Goal: Task Accomplishment & Management: Use online tool/utility

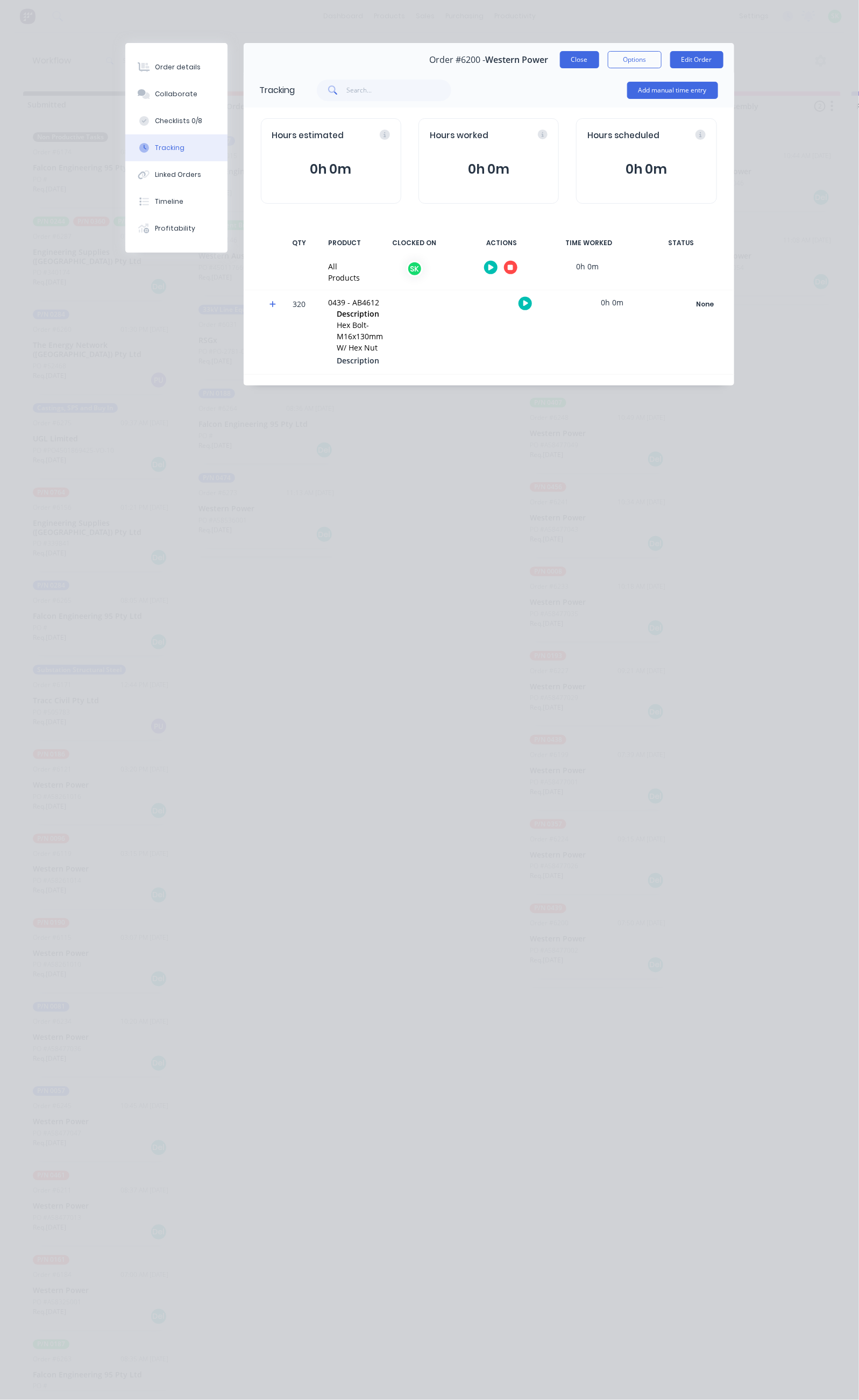
click at [599, 55] on button "Close" at bounding box center [579, 59] width 39 height 17
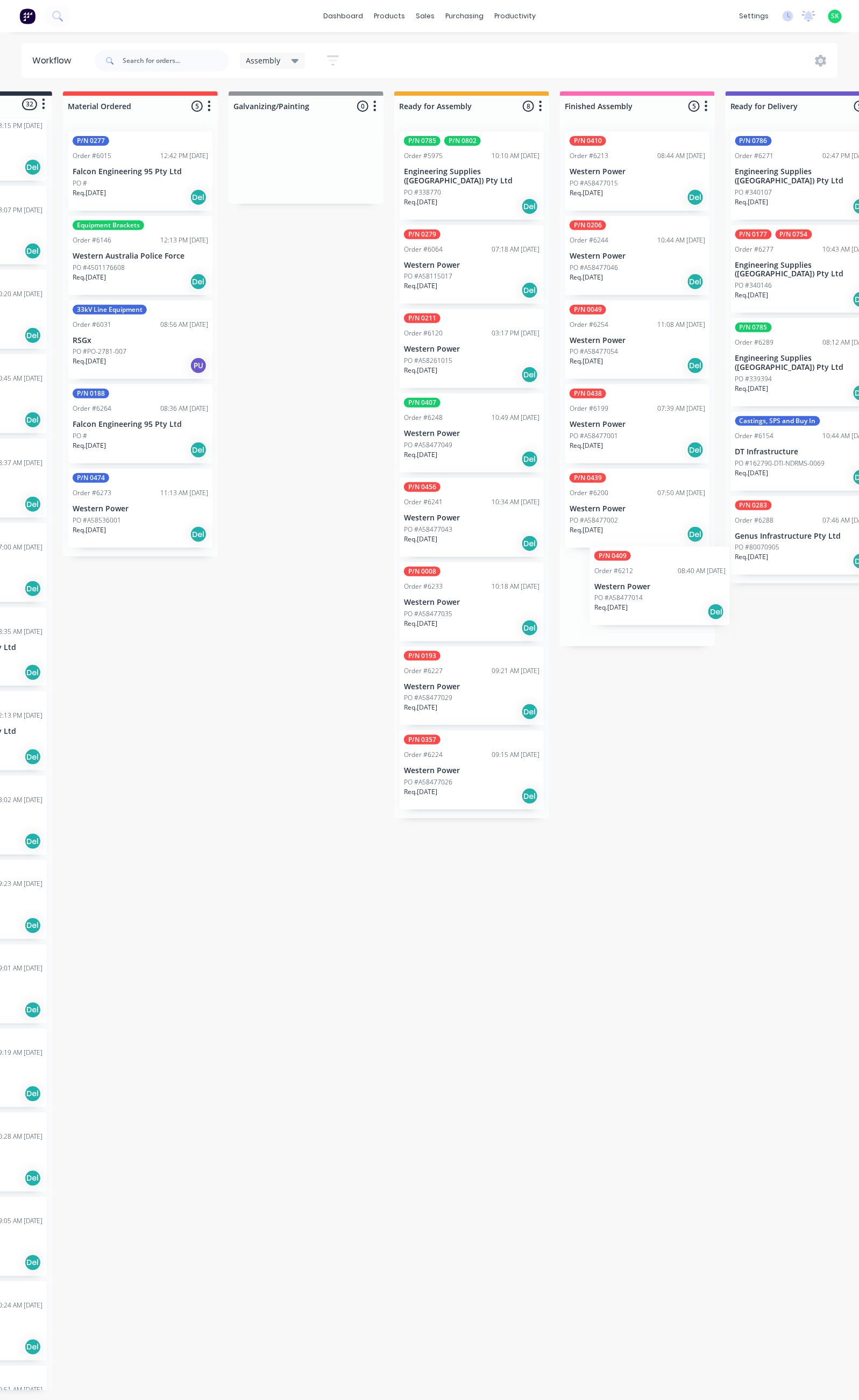
scroll to position [2, 126]
drag, startPoint x: 98, startPoint y: 1317, endPoint x: 621, endPoint y: 594, distance: 892.3
click at [621, 594] on div "Submitted 32 Status colour #273444 hex #273444 Save Cancel Summaries Total orde…" at bounding box center [840, 741] width 1950 height 1299
click at [634, 594] on p "Western Power" at bounding box center [636, 594] width 136 height 9
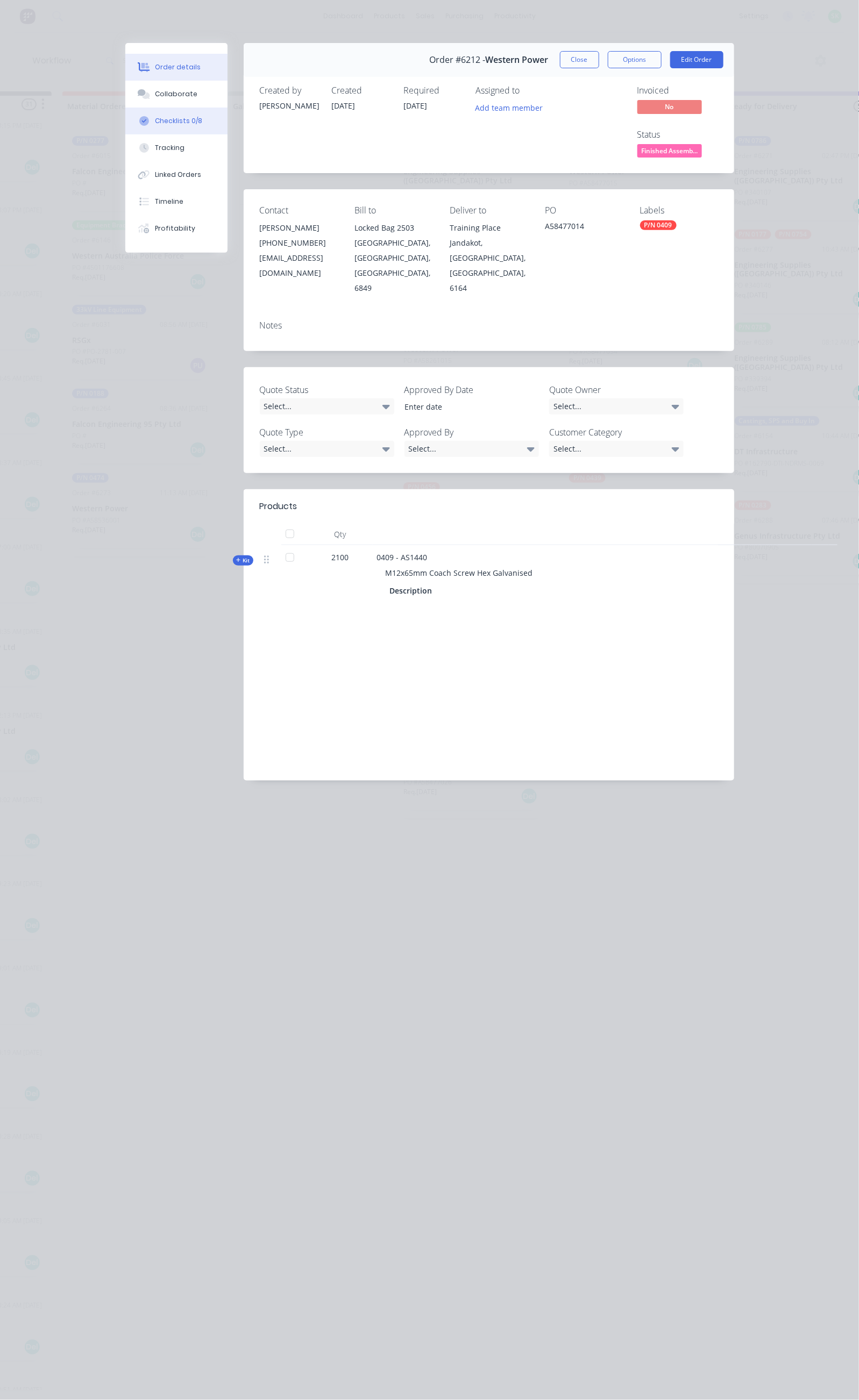
click at [125, 115] on button "Checklists 0/8" at bounding box center [176, 121] width 102 height 27
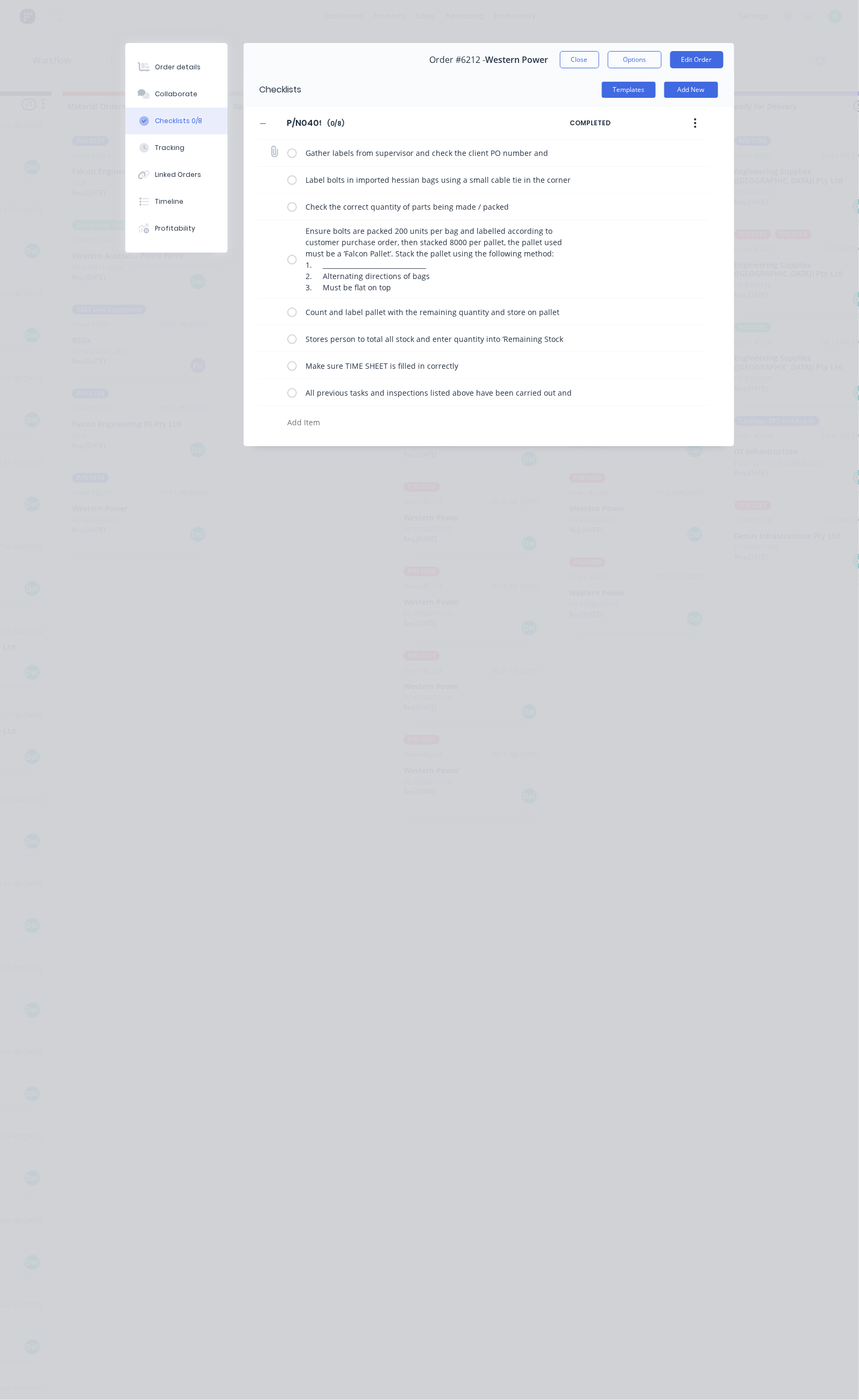
click at [288, 157] on label at bounding box center [292, 153] width 10 height 12
click at [0, 0] on input "checkbox" at bounding box center [0, 0] width 0 height 0
click at [288, 181] on label at bounding box center [292, 179] width 10 height 12
click at [0, 0] on input "checkbox" at bounding box center [0, 0] width 0 height 0
drag, startPoint x: 185, startPoint y: 210, endPoint x: 185, endPoint y: 223, distance: 13.0
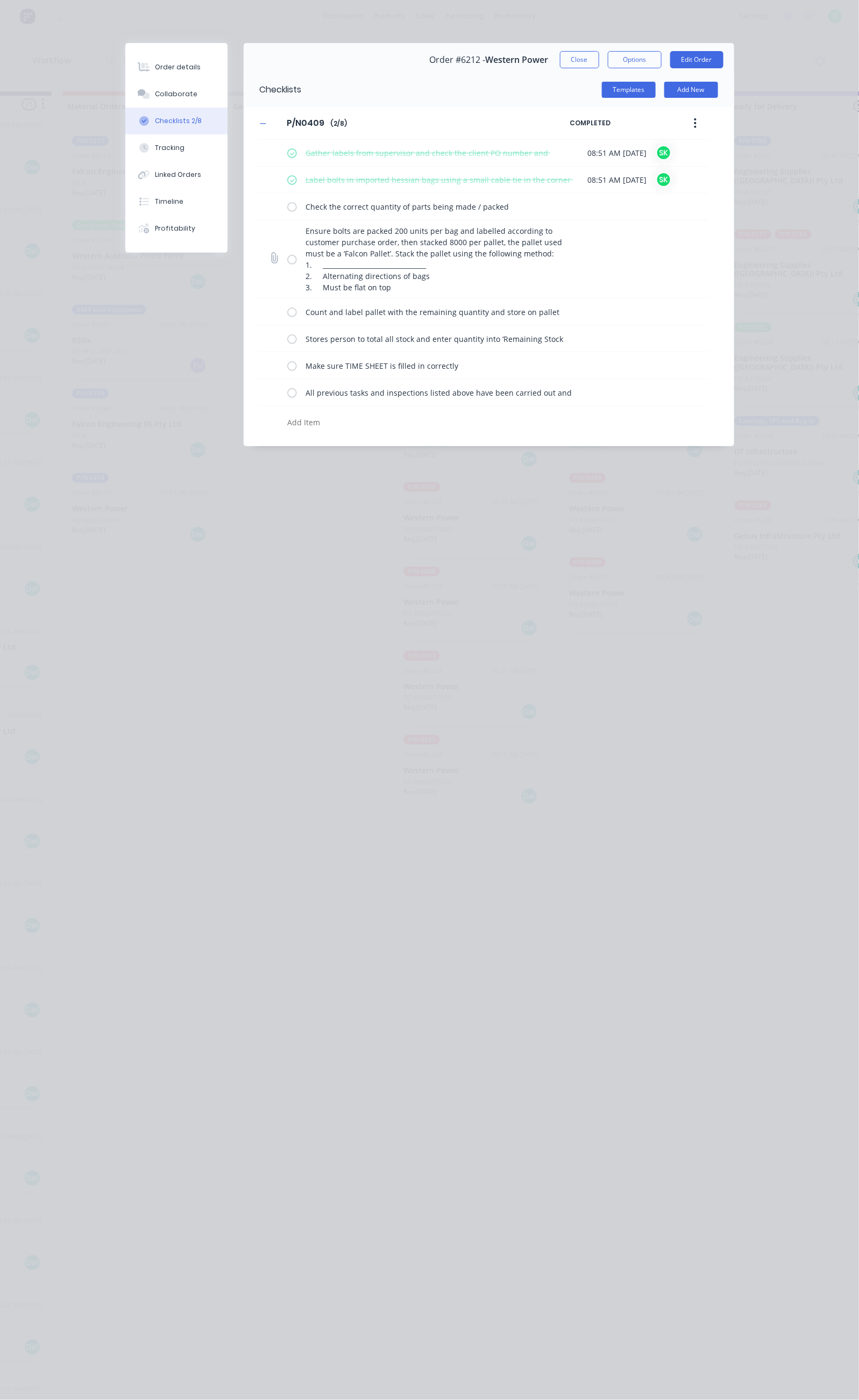
click at [288, 211] on label at bounding box center [292, 207] width 10 height 12
click at [0, 0] on input "checkbox" at bounding box center [0, 0] width 0 height 0
click at [288, 260] on label at bounding box center [292, 259] width 10 height 12
click at [0, 0] on input "checkbox" at bounding box center [0, 0] width 0 height 0
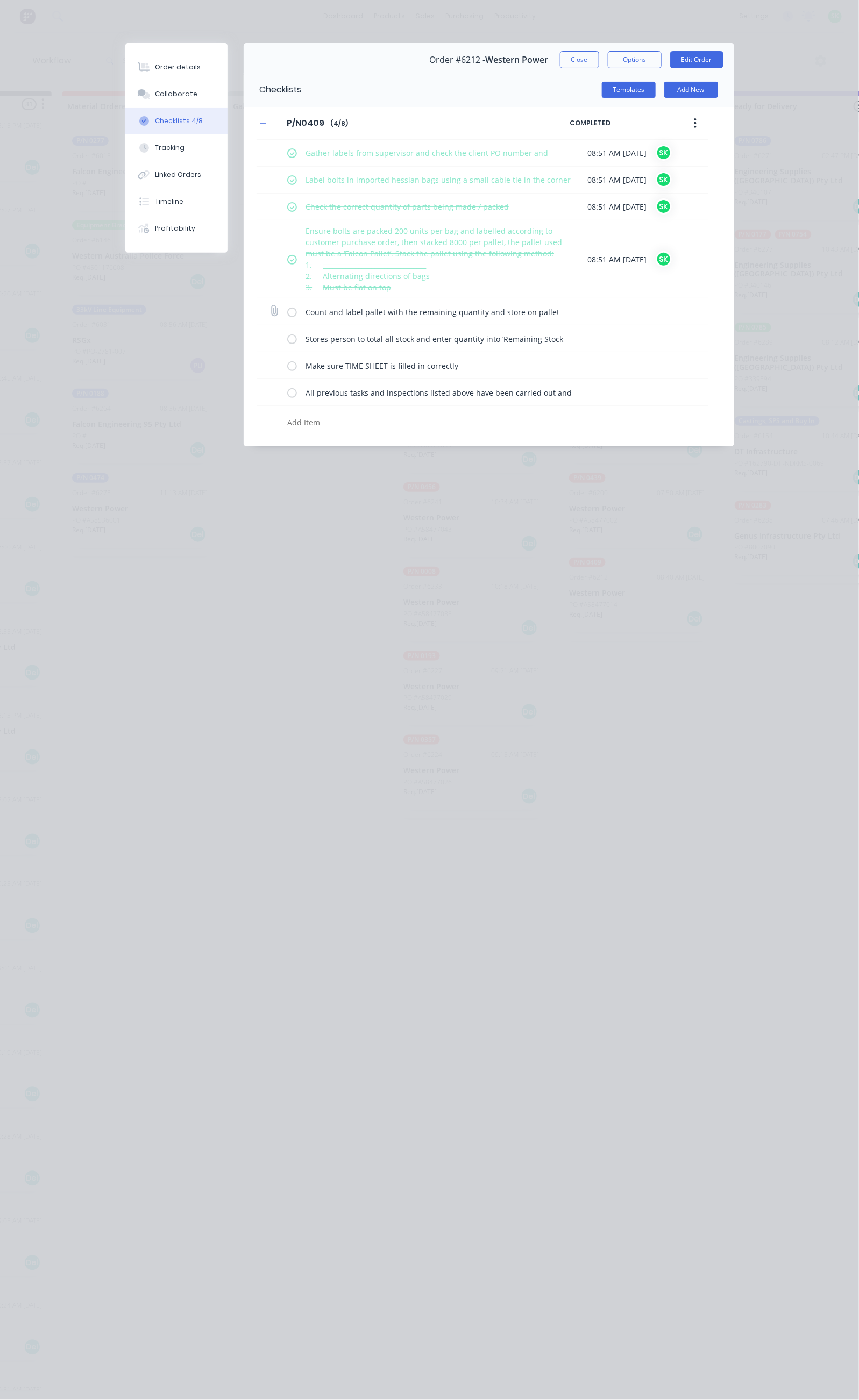
click at [288, 313] on label at bounding box center [292, 311] width 10 height 12
click at [0, 0] on input "checkbox" at bounding box center [0, 0] width 0 height 0
click at [288, 337] on label at bounding box center [292, 338] width 10 height 12
click at [0, 0] on input "checkbox" at bounding box center [0, 0] width 0 height 0
drag, startPoint x: 191, startPoint y: 366, endPoint x: 191, endPoint y: 377, distance: 11.0
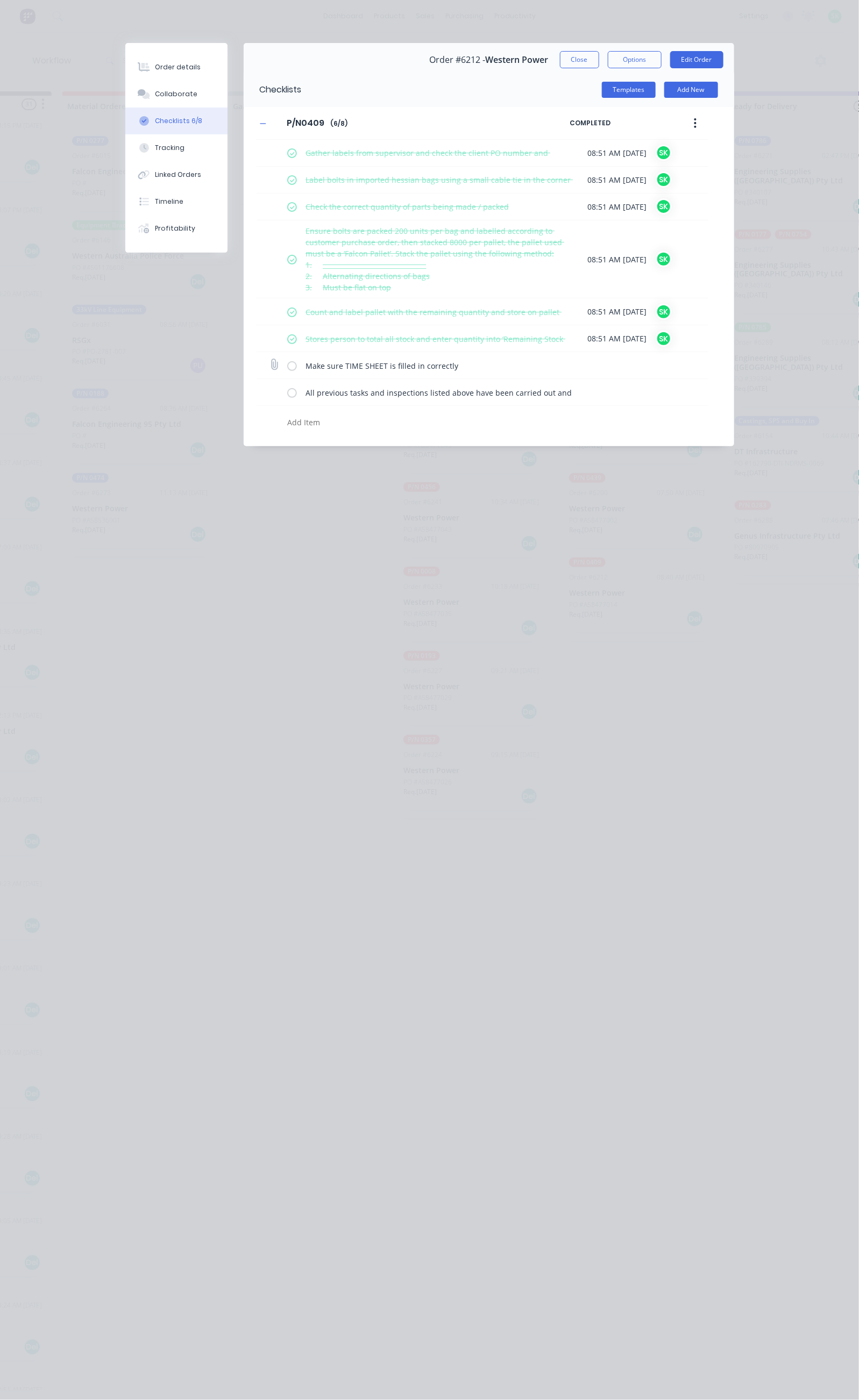
click at [288, 367] on label at bounding box center [292, 365] width 10 height 12
click at [0, 0] on input "checkbox" at bounding box center [0, 0] width 0 height 0
click at [288, 390] on label at bounding box center [292, 392] width 10 height 12
click at [0, 0] on input "checkbox" at bounding box center [0, 0] width 0 height 0
type textarea "x"
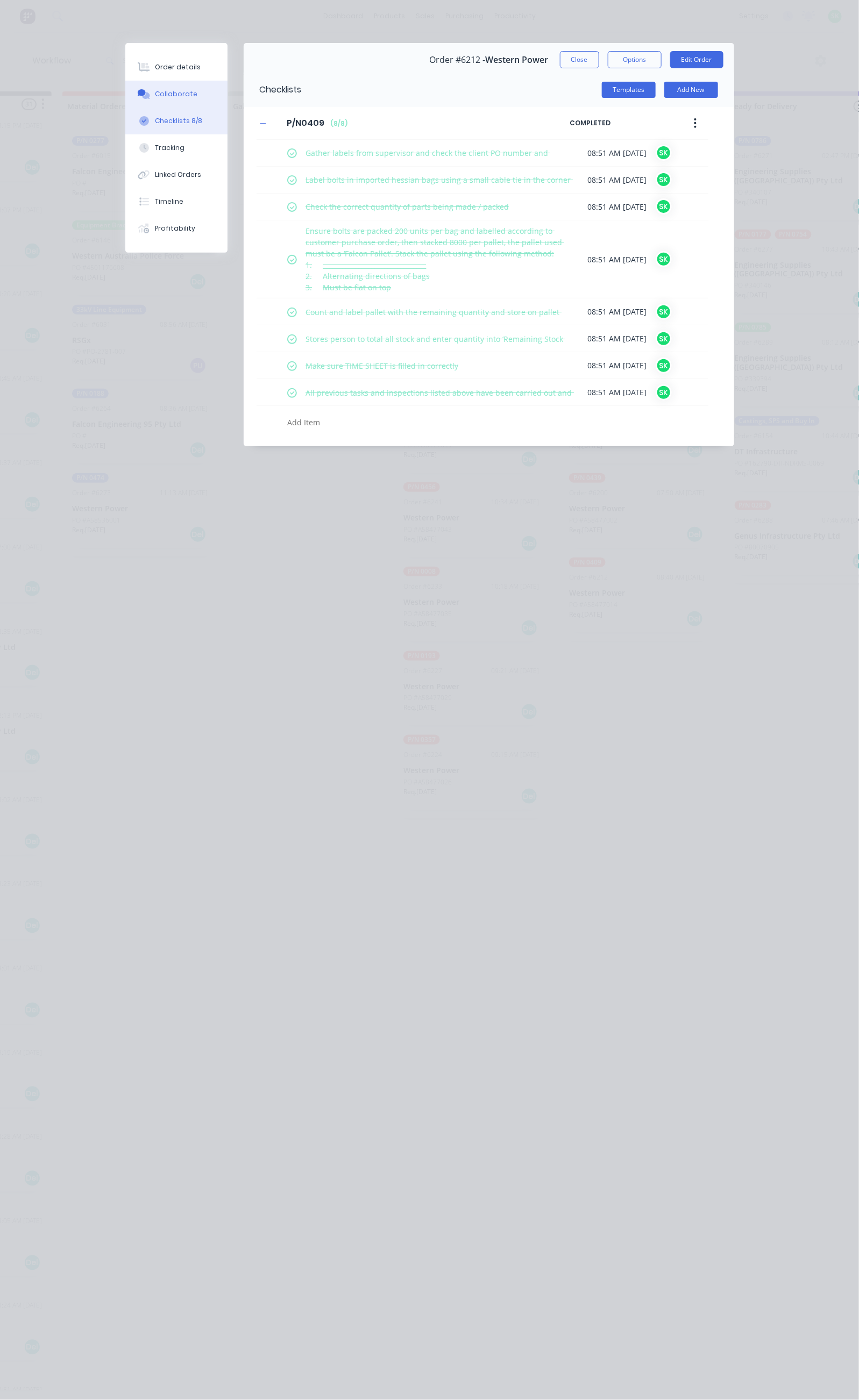
click at [155, 92] on div "Collaborate" at bounding box center [177, 94] width 43 height 10
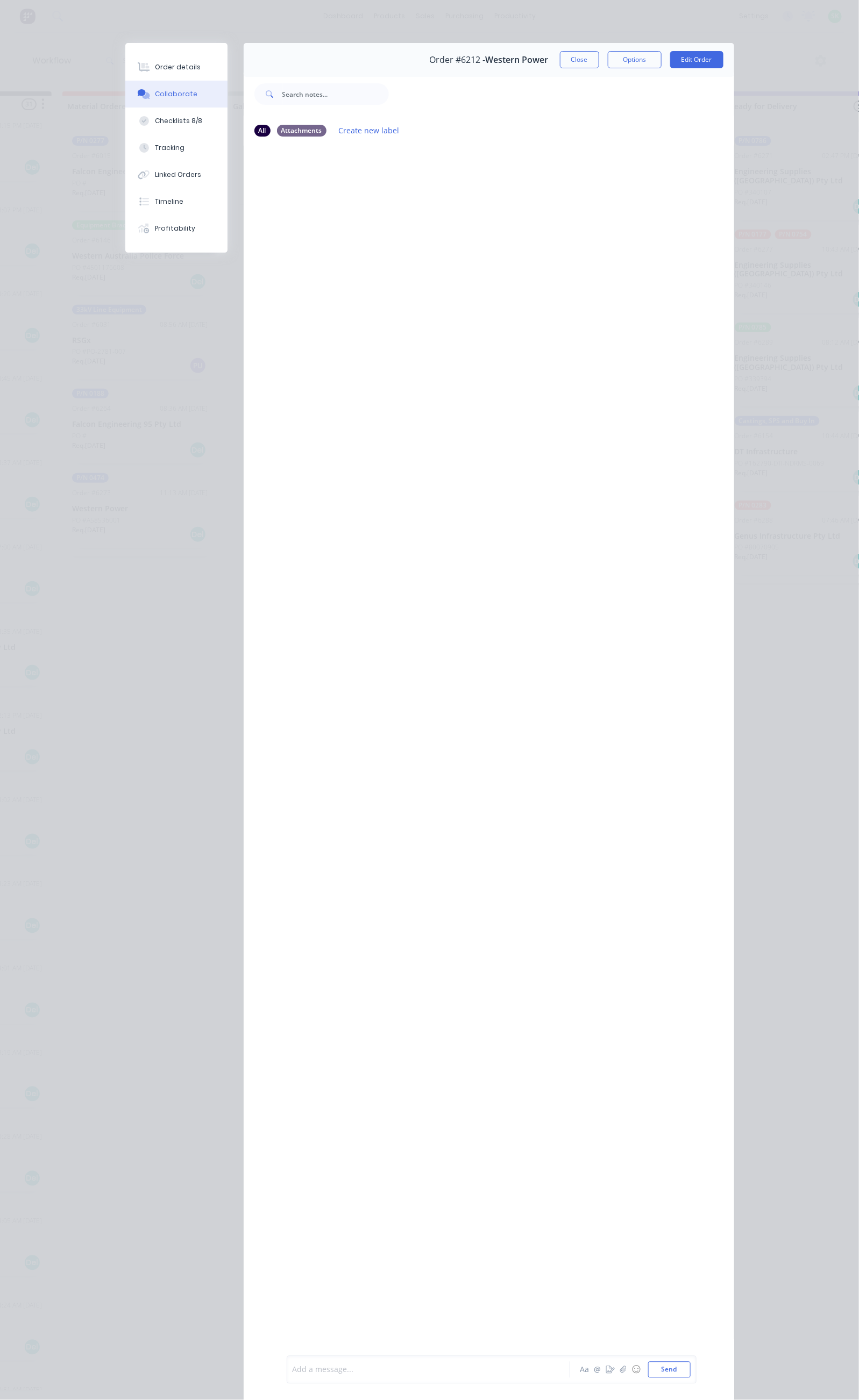
click at [293, 1374] on div at bounding box center [430, 1370] width 276 height 12
click at [125, 146] on button "Tracking" at bounding box center [176, 147] width 102 height 27
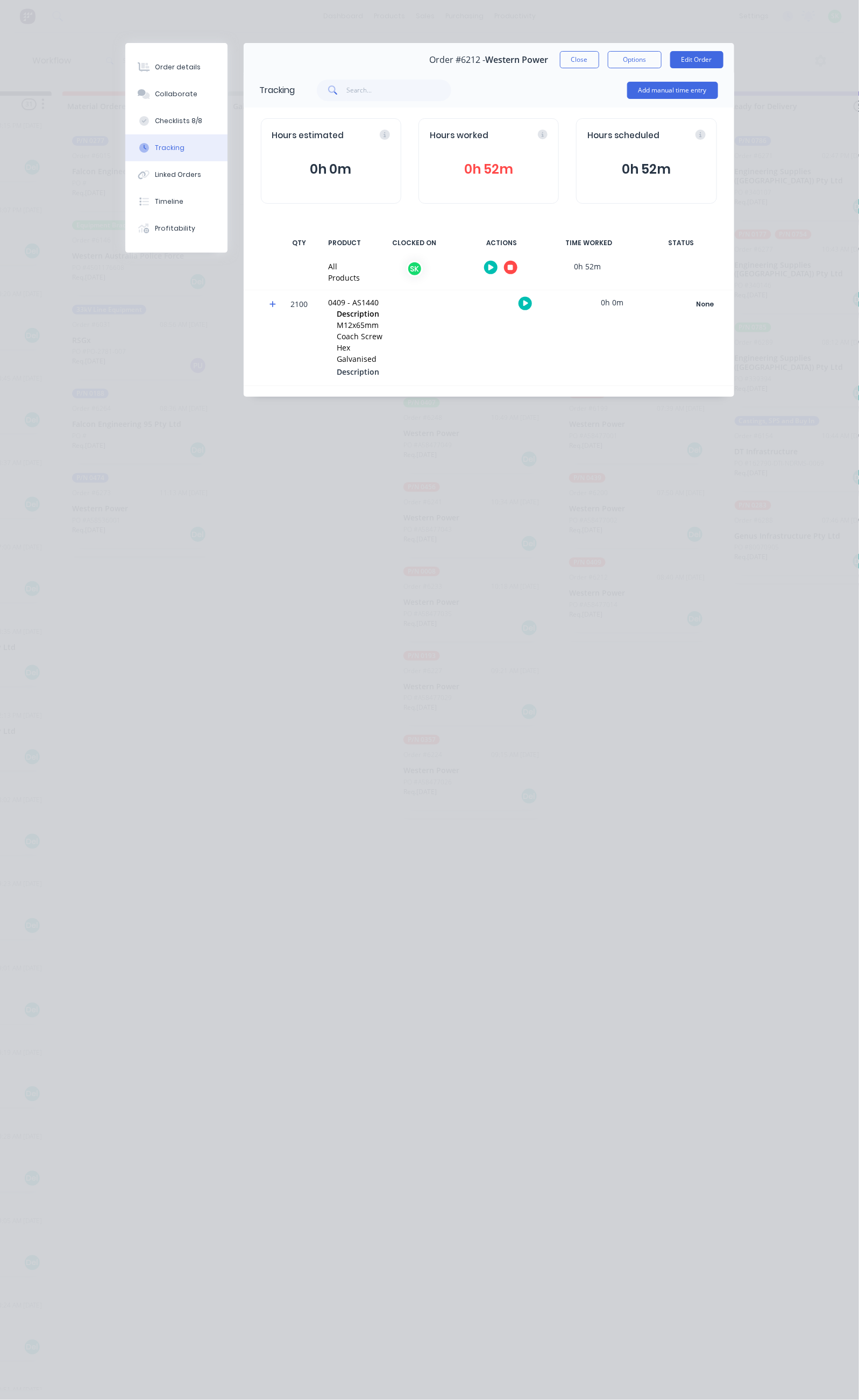
click at [517, 266] on button "button" at bounding box center [510, 267] width 13 height 13
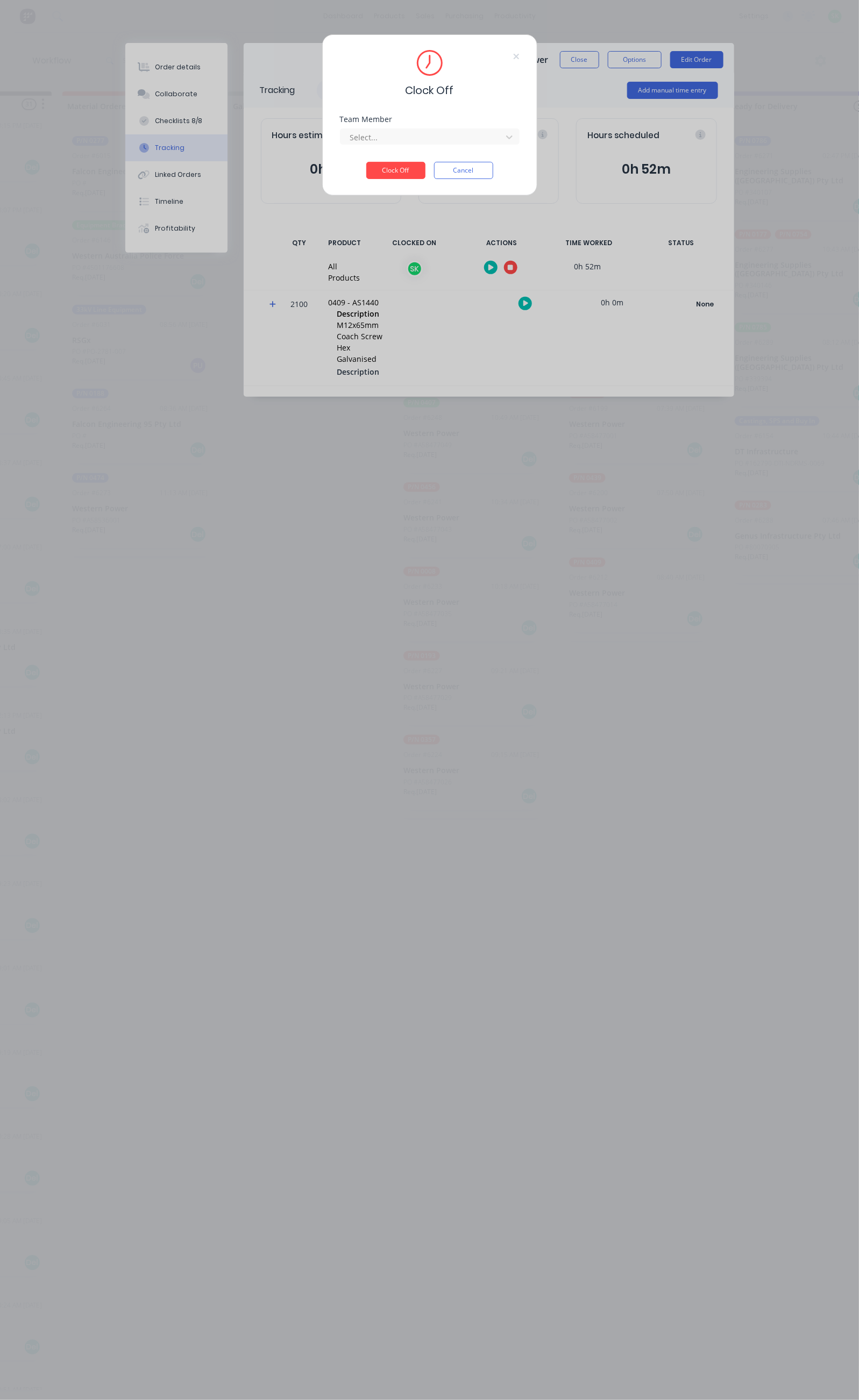
scroll to position [0, 126]
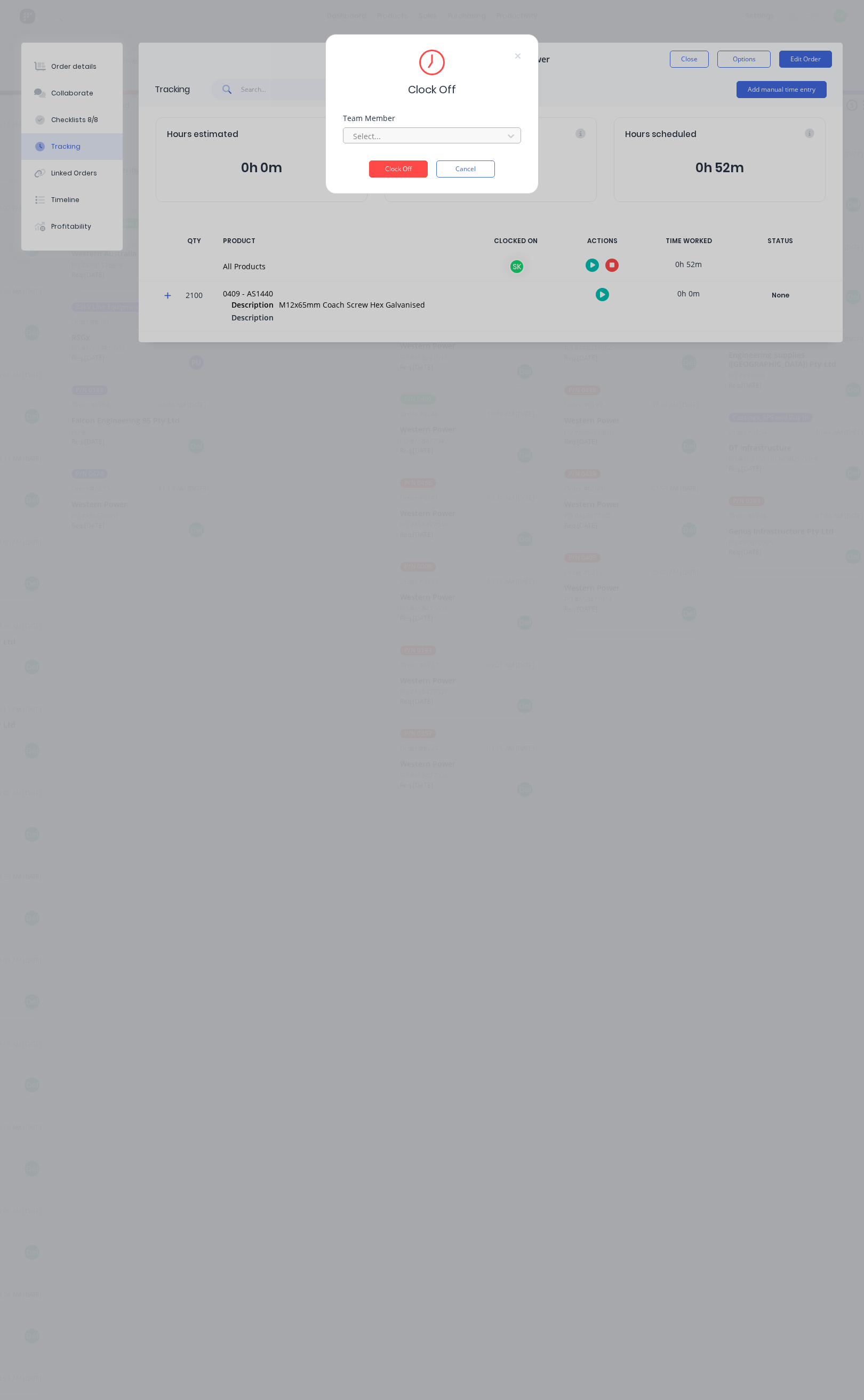
click at [479, 131] on div at bounding box center [425, 136] width 146 height 13
click at [303, 160] on div "[PERSON_NAME]" at bounding box center [307, 159] width 178 height 19
click at [391, 167] on button "Clock Off" at bounding box center [398, 168] width 59 height 17
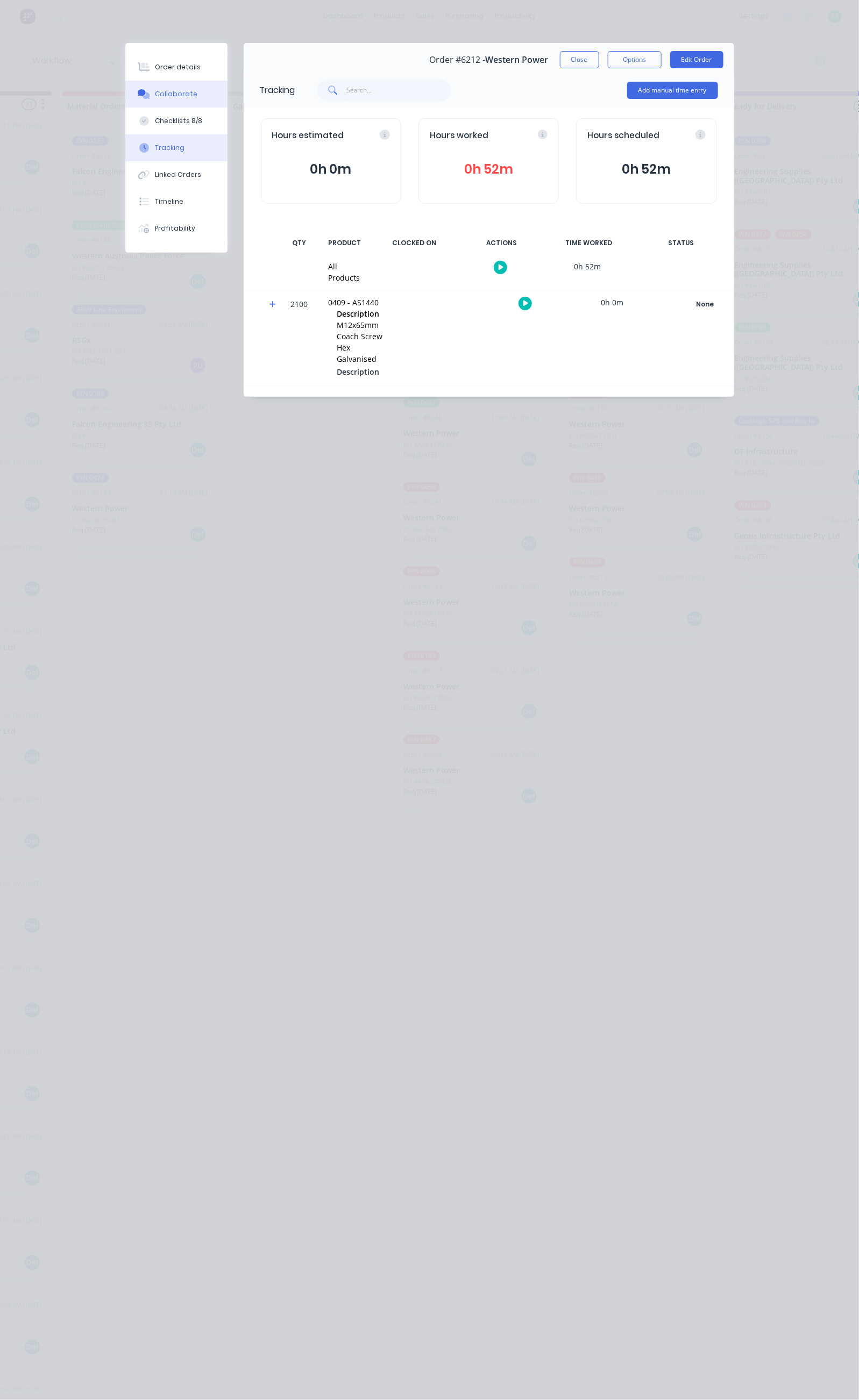
click at [125, 86] on button "Collaborate" at bounding box center [176, 94] width 102 height 27
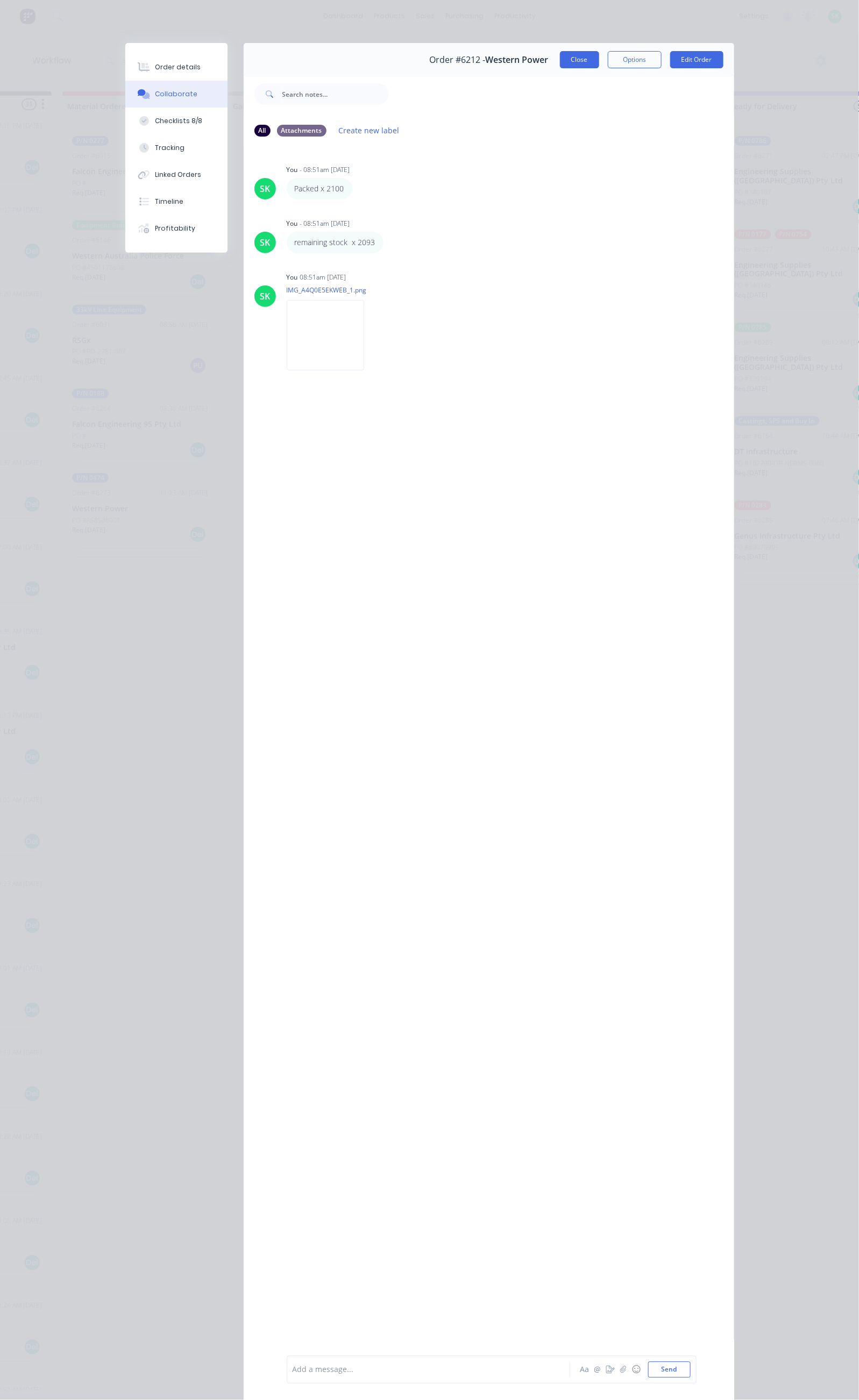
click at [599, 59] on button "Close" at bounding box center [579, 59] width 39 height 17
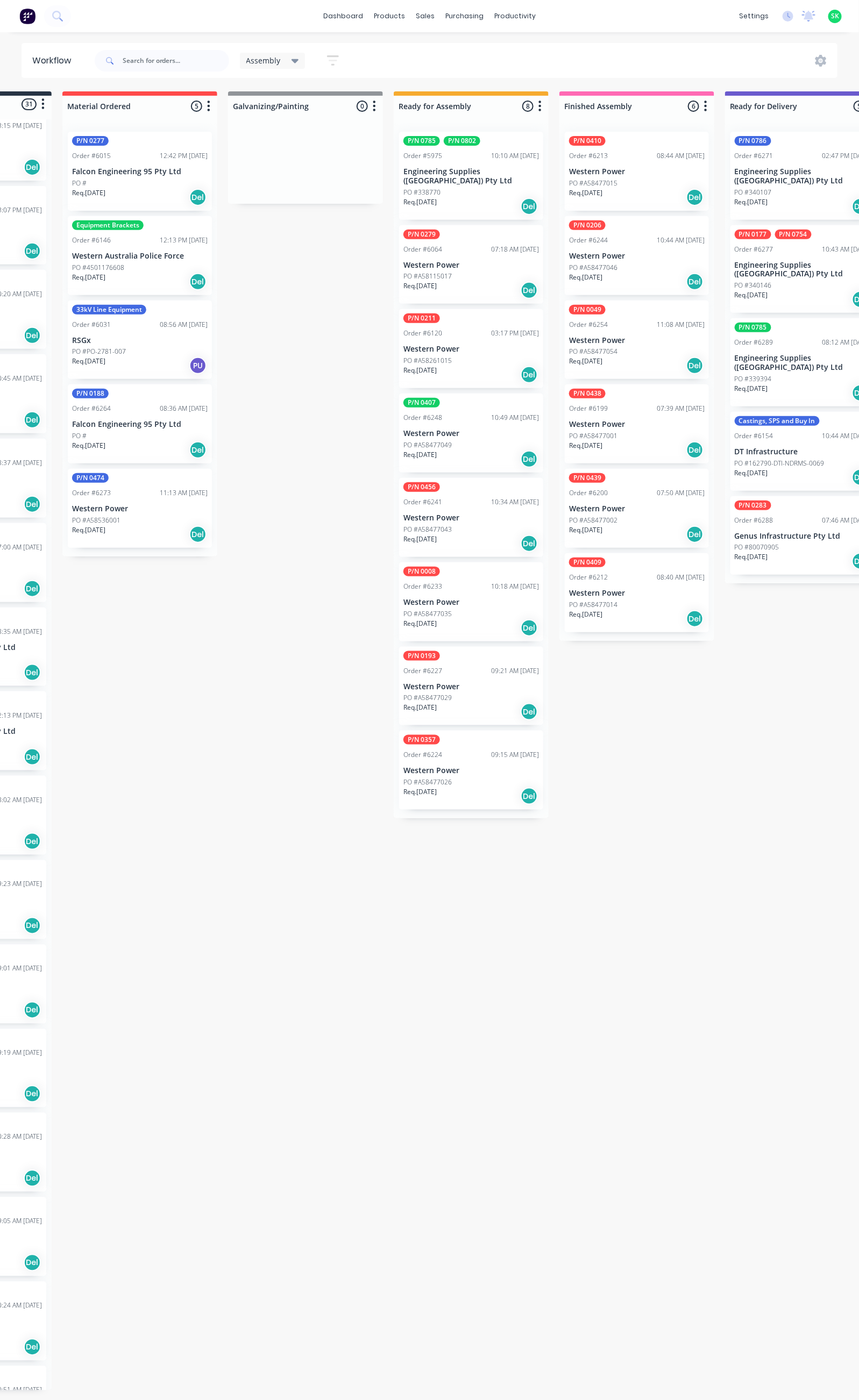
click at [623, 602] on div "PO #A58477014" at bounding box center [636, 604] width 136 height 10
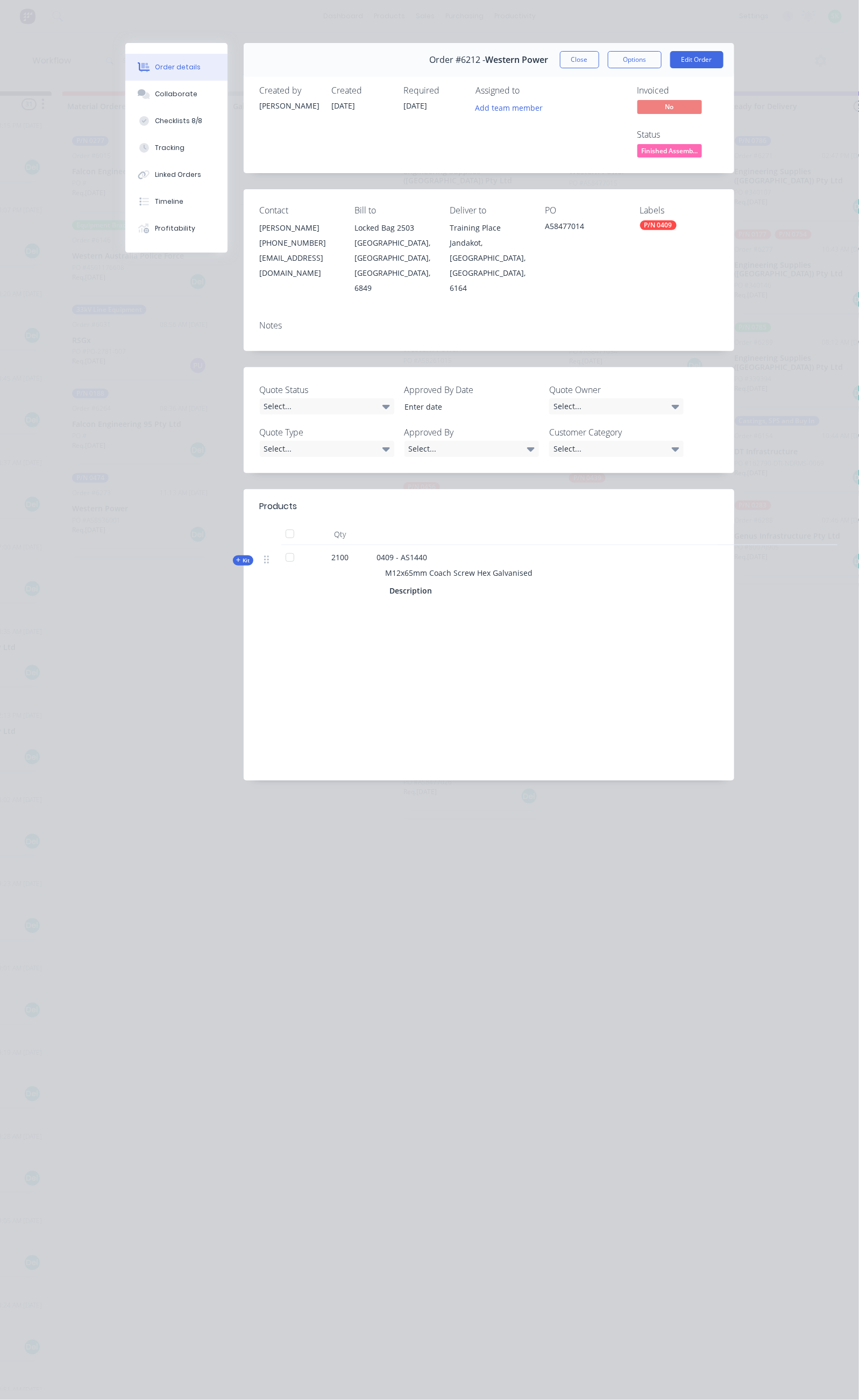
drag, startPoint x: 434, startPoint y: 500, endPoint x: 280, endPoint y: 506, distance: 154.1
click at [377, 562] on div "M12x65mm Coach Screw Hex Galvanised" at bounding box center [587, 572] width 422 height 20
copy span "M12x65mm Coach Screw Hex Galvanised"
drag, startPoint x: 327, startPoint y: 479, endPoint x: 296, endPoint y: 484, distance: 31.4
click at [373, 545] on div "0409 - AS1440 M12x65mm Coach Screw Hex Galvanised Description" at bounding box center [587, 575] width 430 height 60
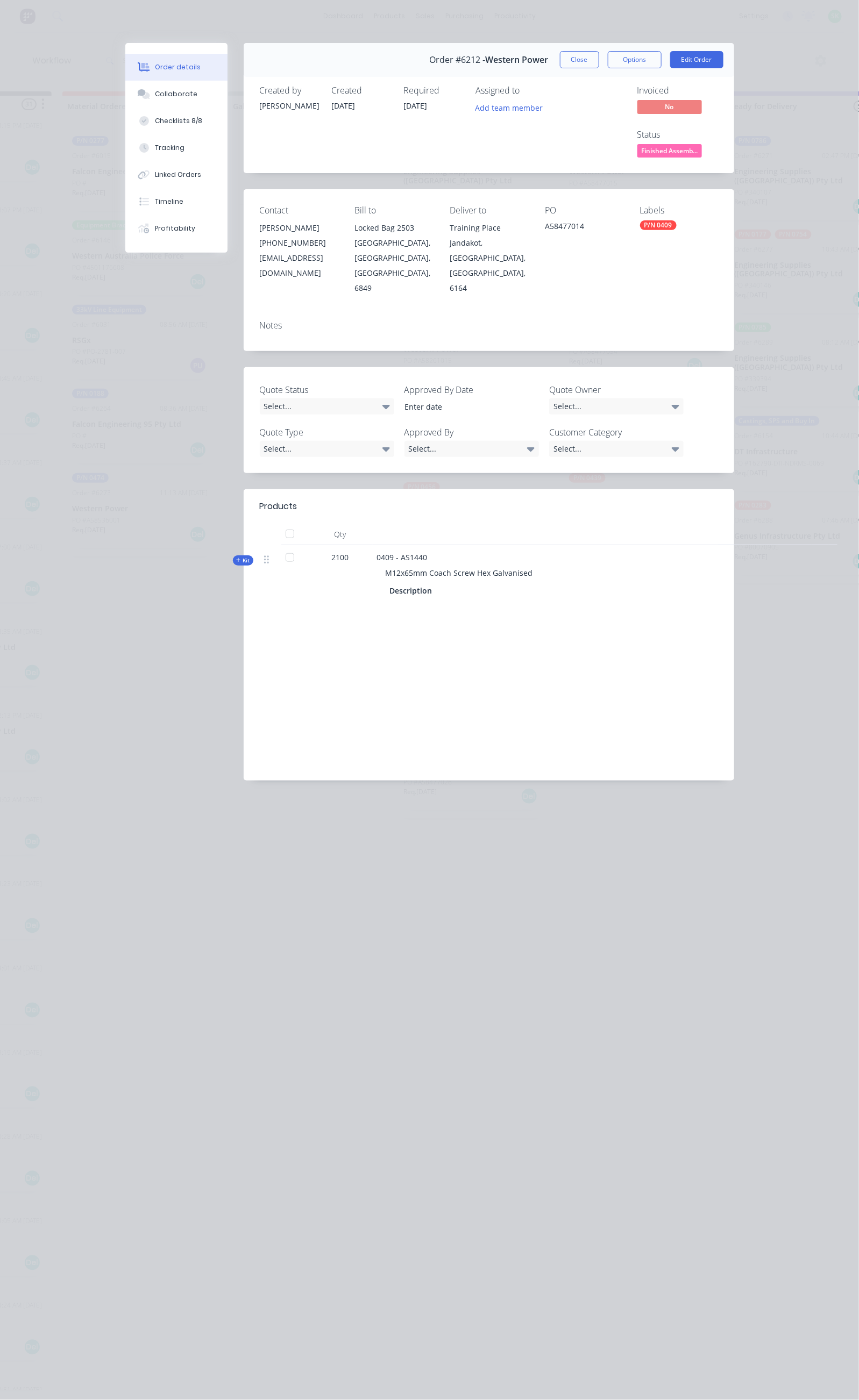
copy span "AS1440"
drag, startPoint x: 616, startPoint y: 184, endPoint x: 565, endPoint y: 187, distance: 51.1
click at [565, 220] on div "A58477014" at bounding box center [584, 227] width 78 height 15
copy div "A58477014"
click at [599, 60] on button "Close" at bounding box center [579, 59] width 39 height 17
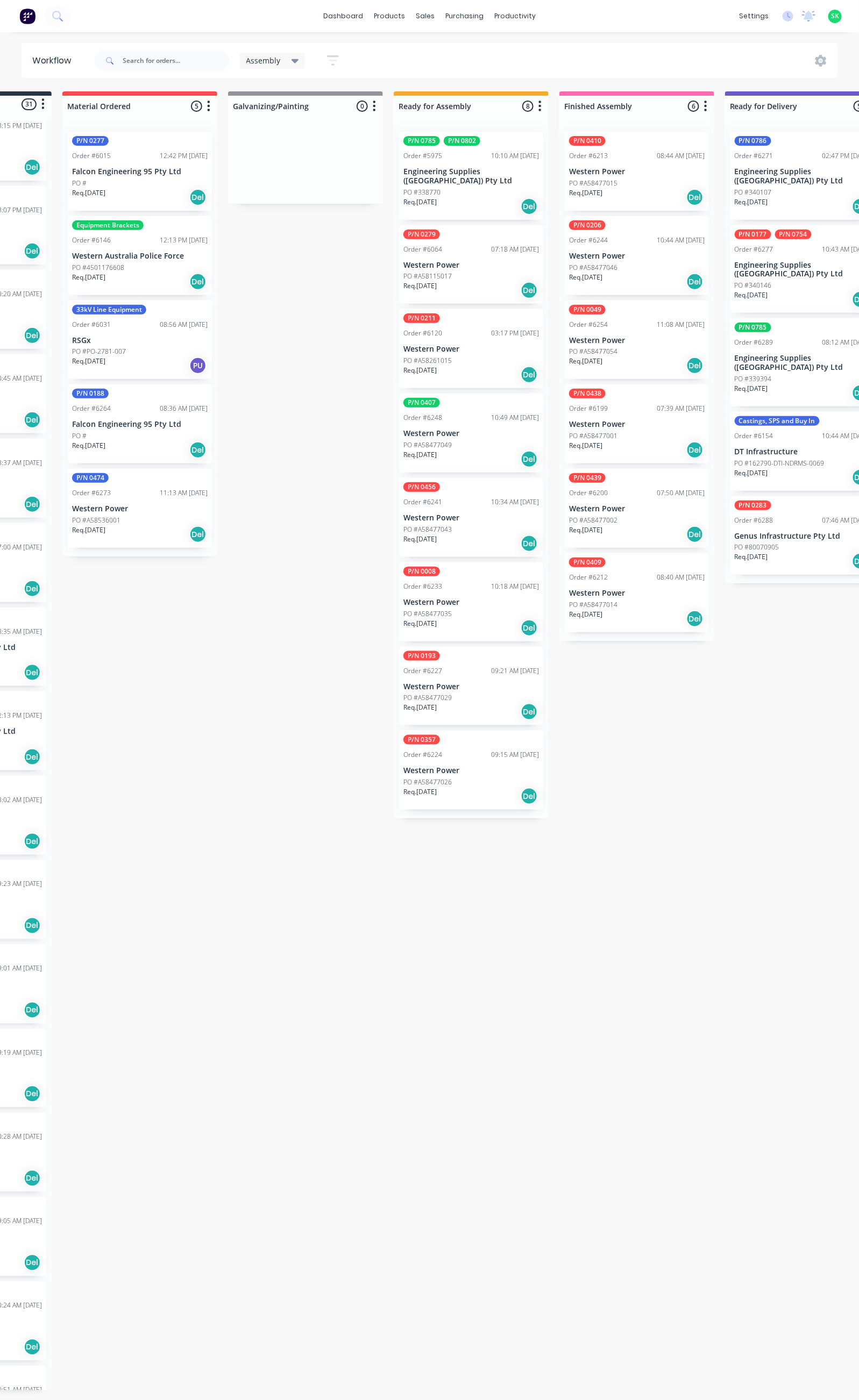
click at [641, 166] on div "P/N 0410 Order #6213 08:44 AM 19/08/25 Western Power PO #A58477015 Req. 16/11/2…" at bounding box center [636, 170] width 144 height 79
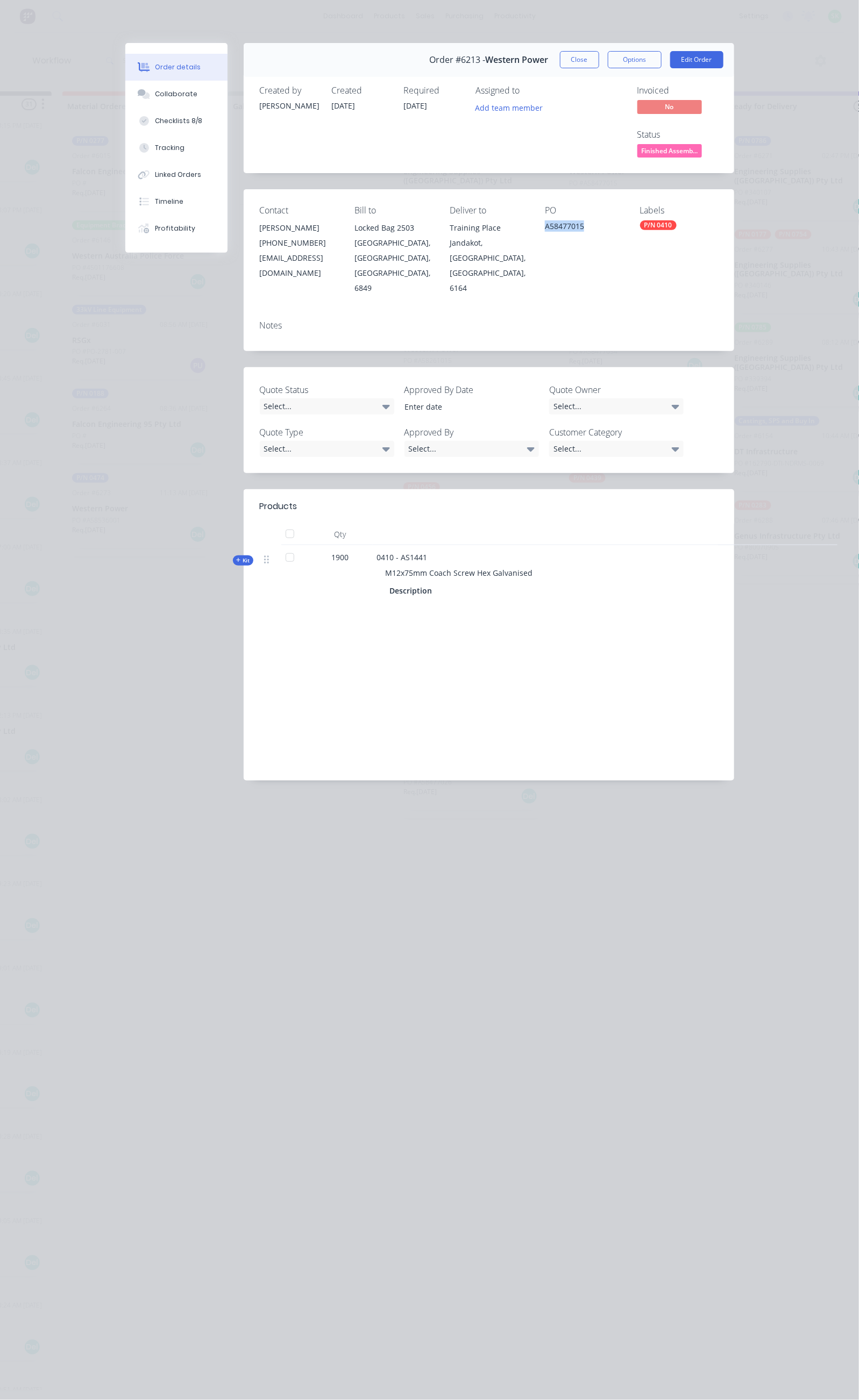
drag, startPoint x: 619, startPoint y: 185, endPoint x: 565, endPoint y: 189, distance: 54.1
click at [565, 220] on div "A58477015" at bounding box center [584, 227] width 78 height 15
copy div "A58477015"
drag, startPoint x: 439, startPoint y: 500, endPoint x: 283, endPoint y: 504, distance: 156.1
click at [377, 562] on div "M12x75mm Coach Screw Hex Galvanised" at bounding box center [587, 572] width 422 height 20
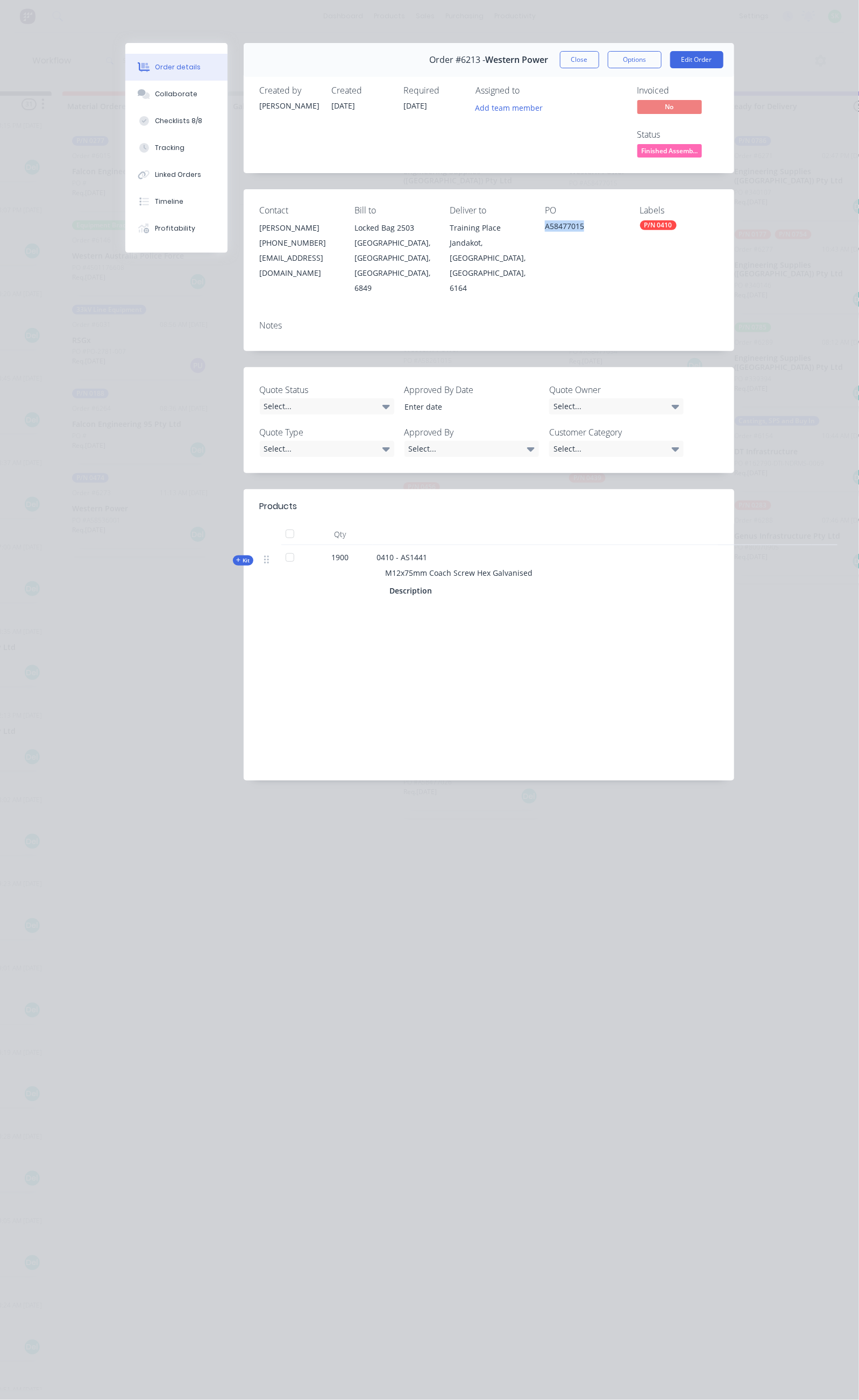
copy span "M12x75mm Coach Screw Hex Galvanised"
drag, startPoint x: 331, startPoint y: 481, endPoint x: 296, endPoint y: 487, distance: 35.5
click at [373, 545] on div "0410 - AS1441 M12x75mm Coach Screw Hex Galvanised Description" at bounding box center [587, 575] width 430 height 60
copy span "AS1441"
click at [155, 92] on div "Collaborate" at bounding box center [177, 94] width 43 height 10
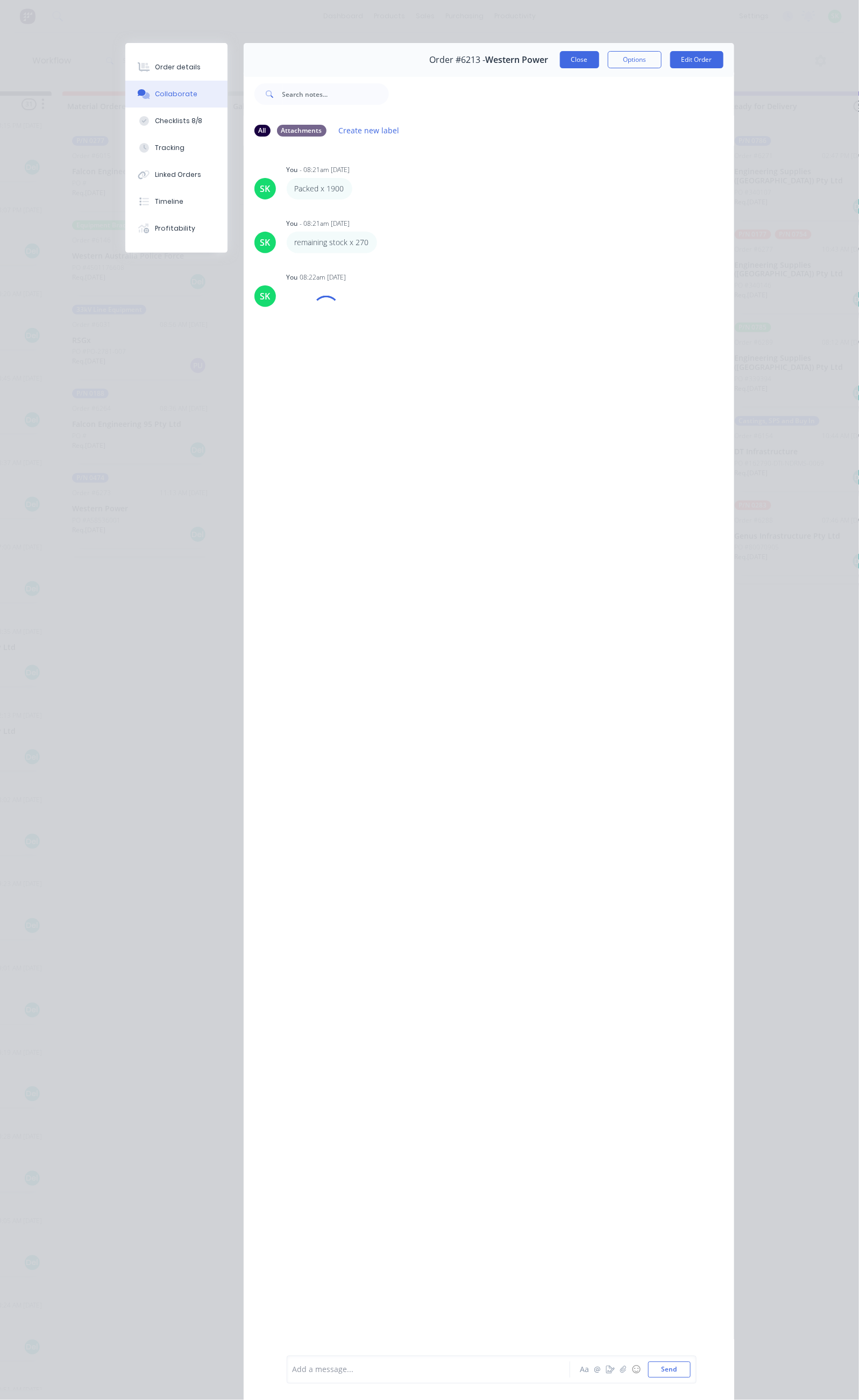
click at [599, 61] on button "Close" at bounding box center [579, 59] width 39 height 17
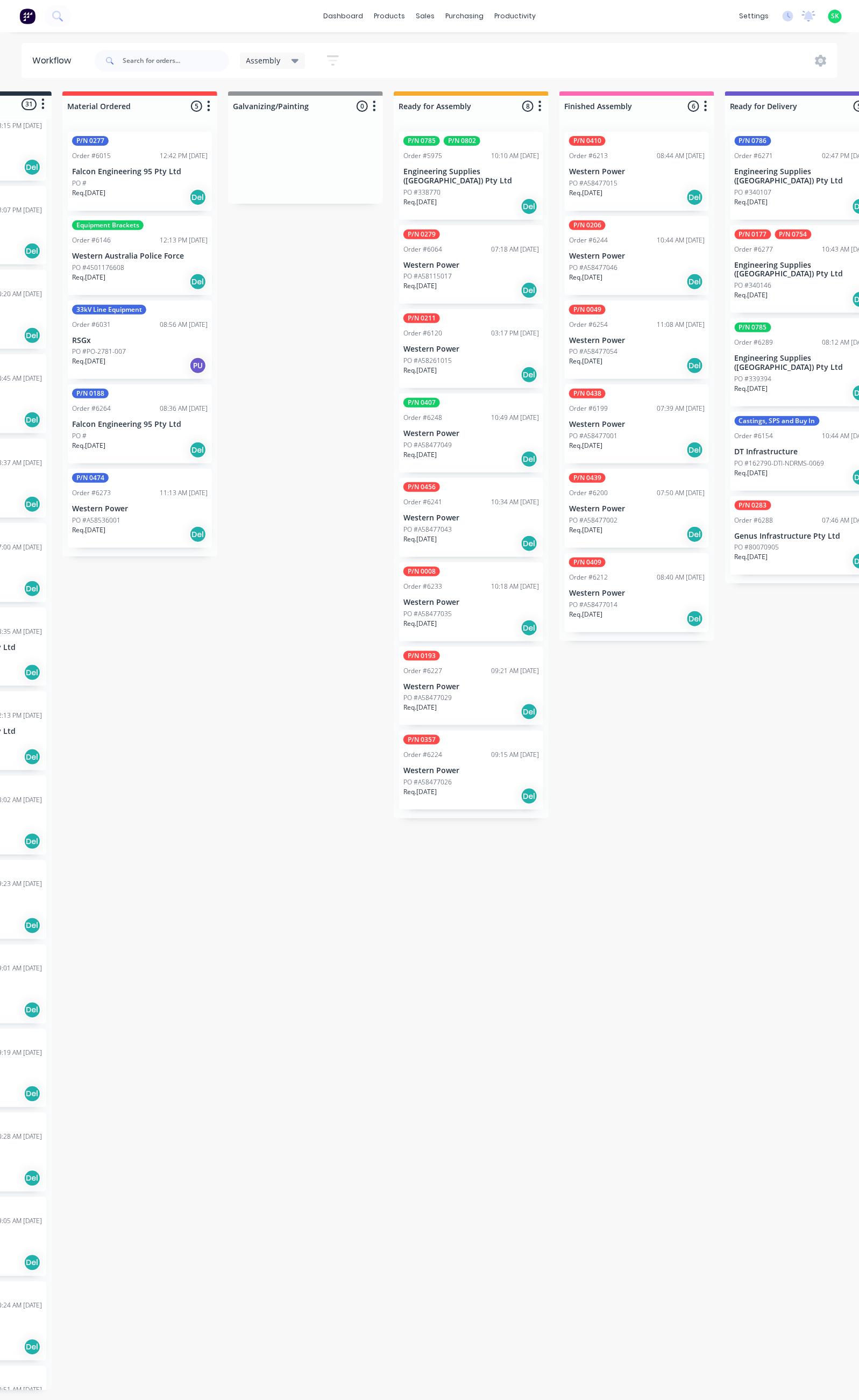
click at [642, 433] on div "PO #A58477001" at bounding box center [636, 436] width 136 height 10
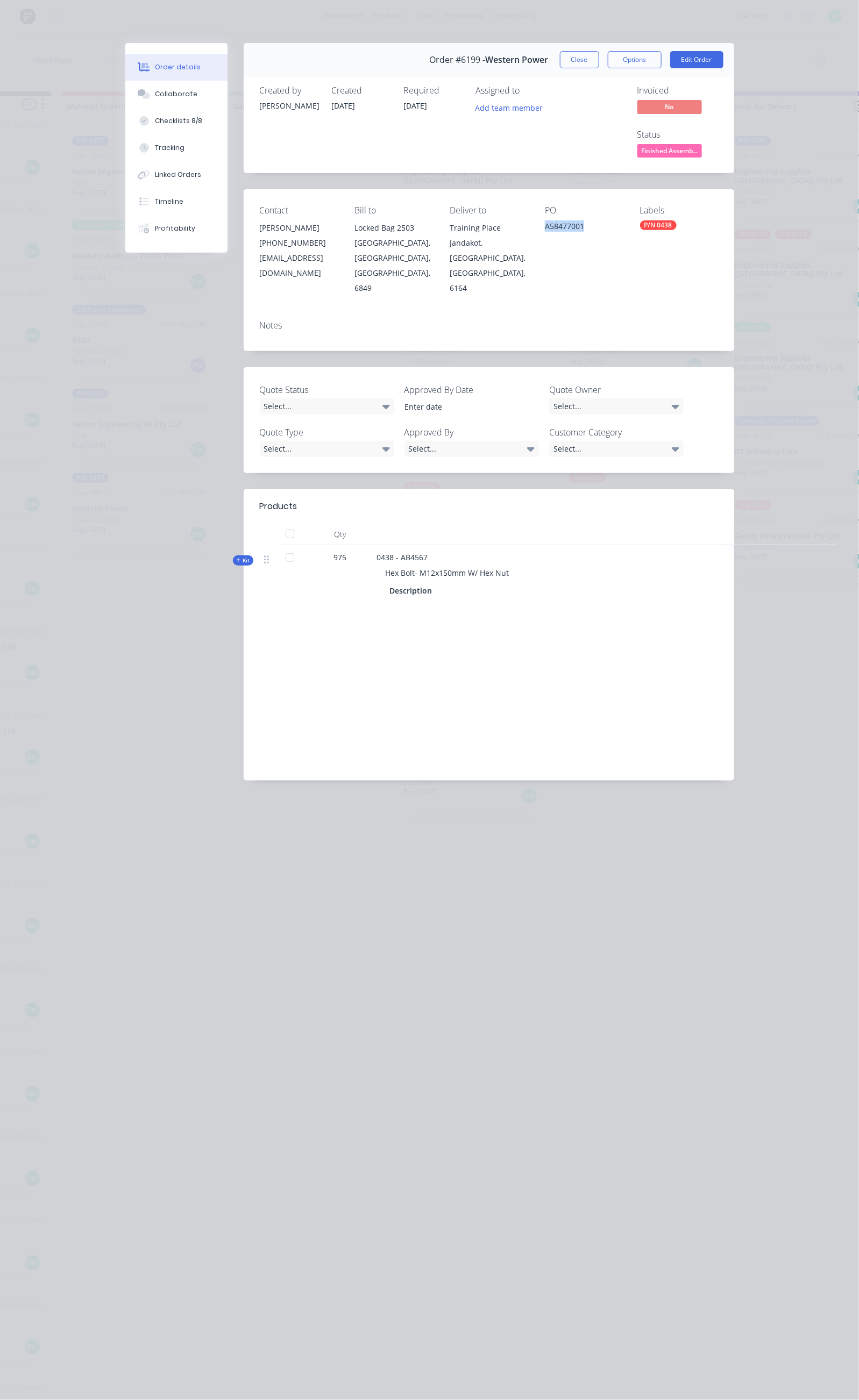
drag, startPoint x: 611, startPoint y: 182, endPoint x: 566, endPoint y: 187, distance: 45.3
click at [566, 220] on div "A58477001" at bounding box center [584, 227] width 78 height 15
copy div "A58477001"
drag, startPoint x: 415, startPoint y: 501, endPoint x: 281, endPoint y: 505, distance: 134.1
click at [377, 562] on div "Hex Bolt- M12x150mm W/ Hex Nut" at bounding box center [587, 572] width 422 height 20
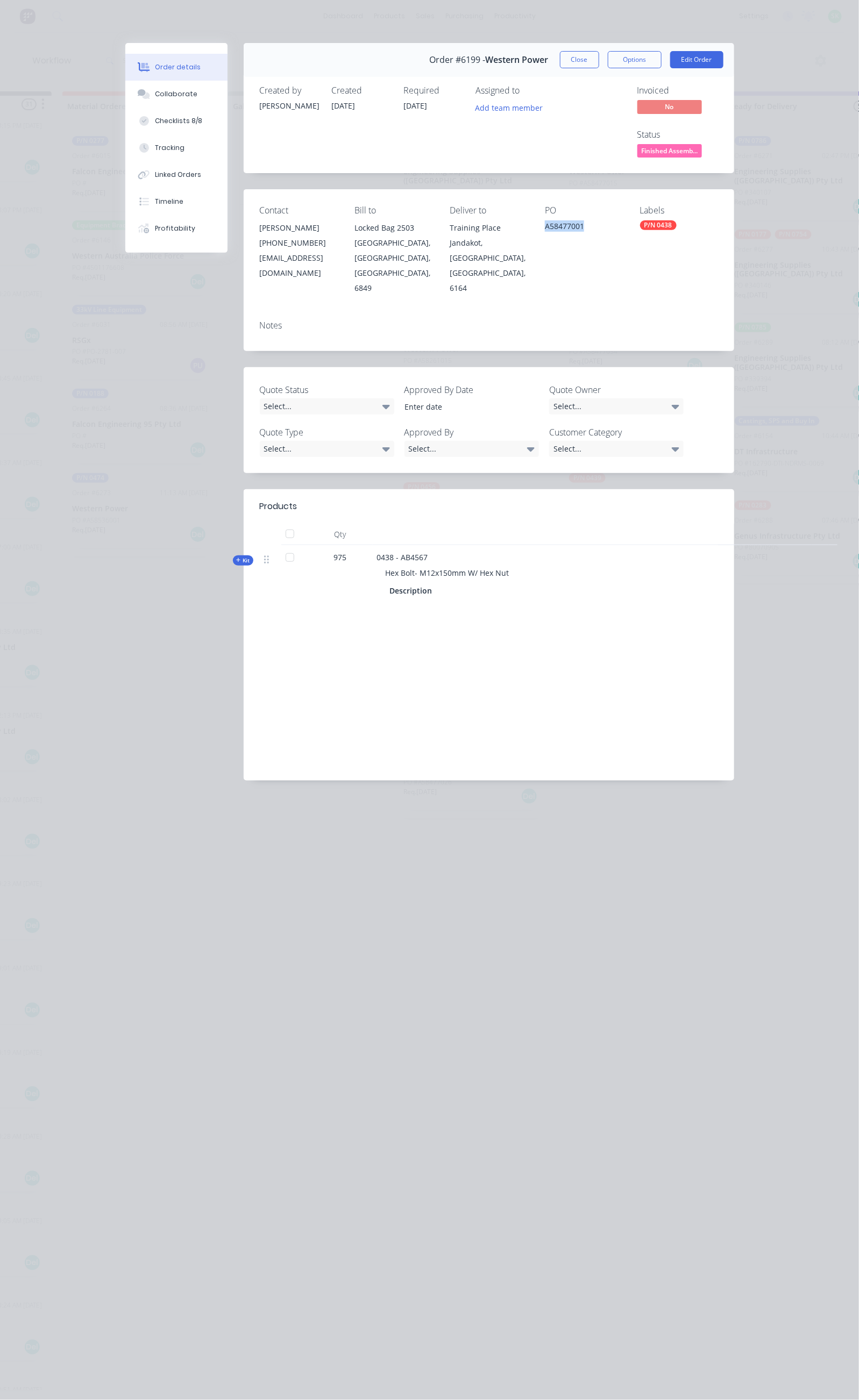
copy span "Hex Bolt- M12x150mm W/ Hex Nut"
drag, startPoint x: 323, startPoint y: 481, endPoint x: 296, endPoint y: 486, distance: 27.5
click at [373, 545] on div "0438 - AB4567 Hex Bolt- M12x150mm W/ Hex Nut Description" at bounding box center [587, 575] width 430 height 60
copy span "AB4567"
click at [599, 59] on button "Close" at bounding box center [579, 59] width 39 height 17
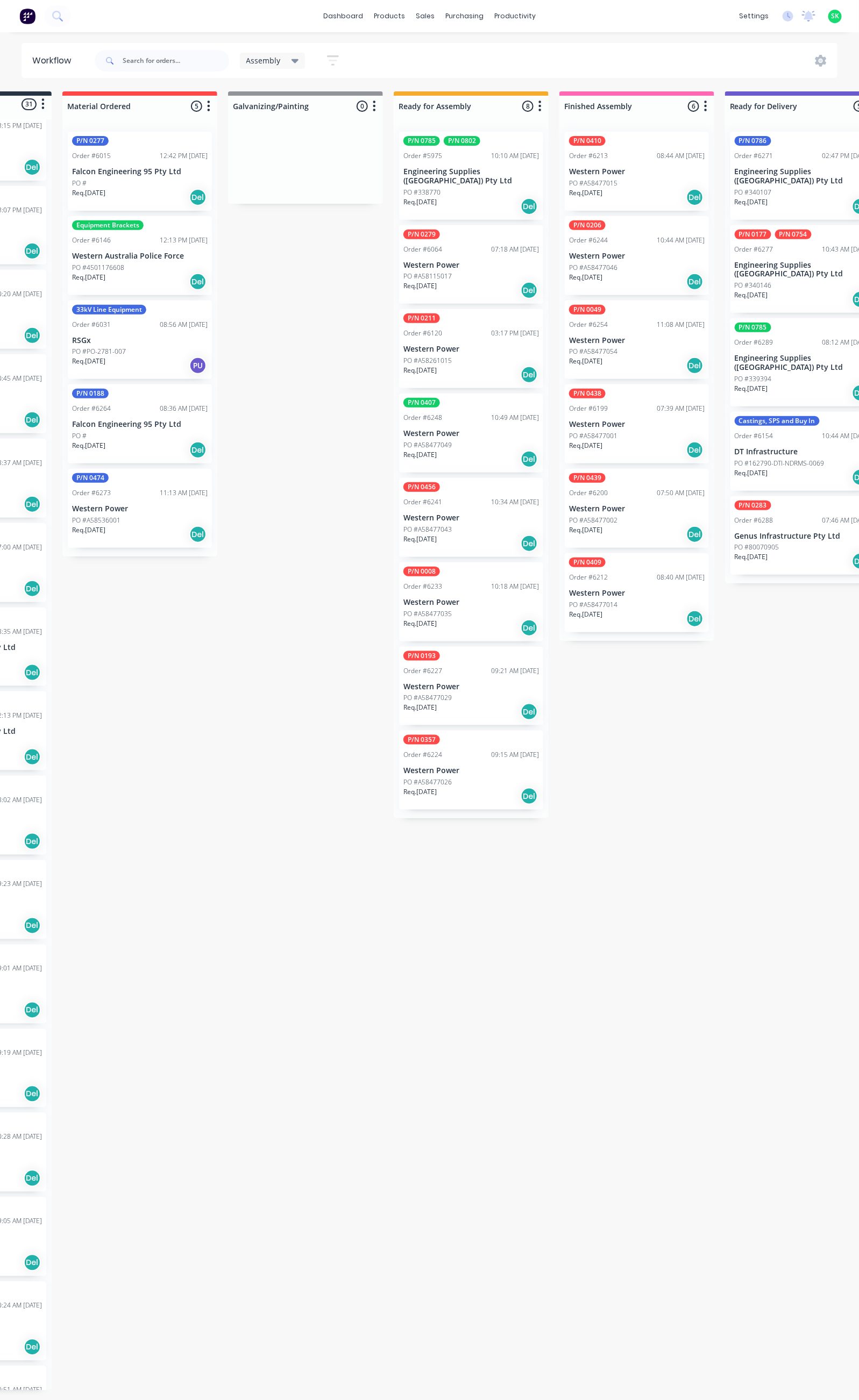
click at [637, 518] on div "PO #A58477002" at bounding box center [636, 520] width 136 height 10
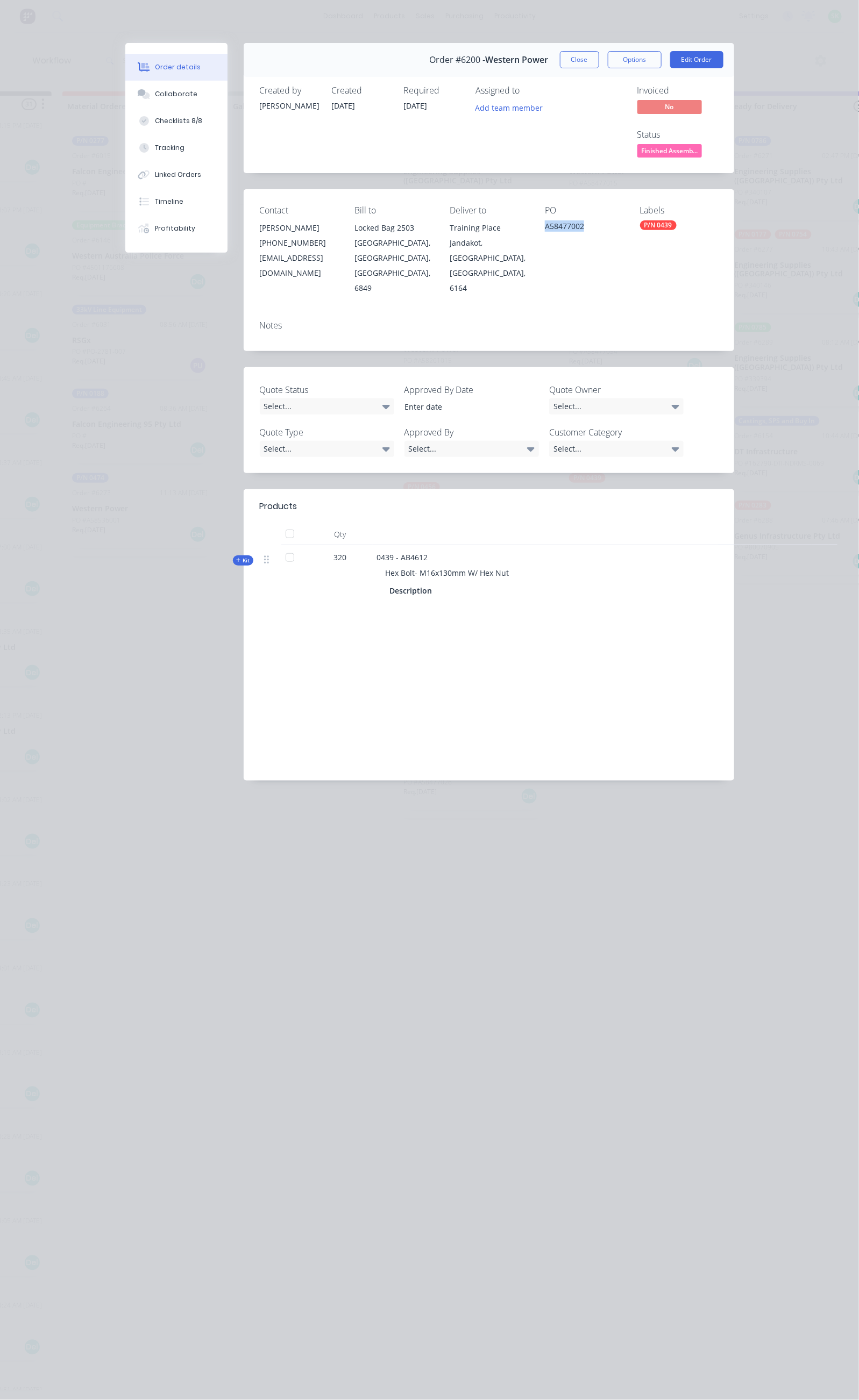
drag, startPoint x: 619, startPoint y: 184, endPoint x: 564, endPoint y: 191, distance: 55.4
click at [564, 191] on div "Contact Brandon Klein (08) 9411 7786 bklein@westernpower.com.au Bill to Locked …" at bounding box center [488, 250] width 491 height 122
copy div "A58477002"
drag, startPoint x: 415, startPoint y: 503, endPoint x: 281, endPoint y: 504, distance: 134.0
click at [377, 562] on div "Hex Bolt- M16x130mm W/ Hex Nut" at bounding box center [587, 572] width 422 height 20
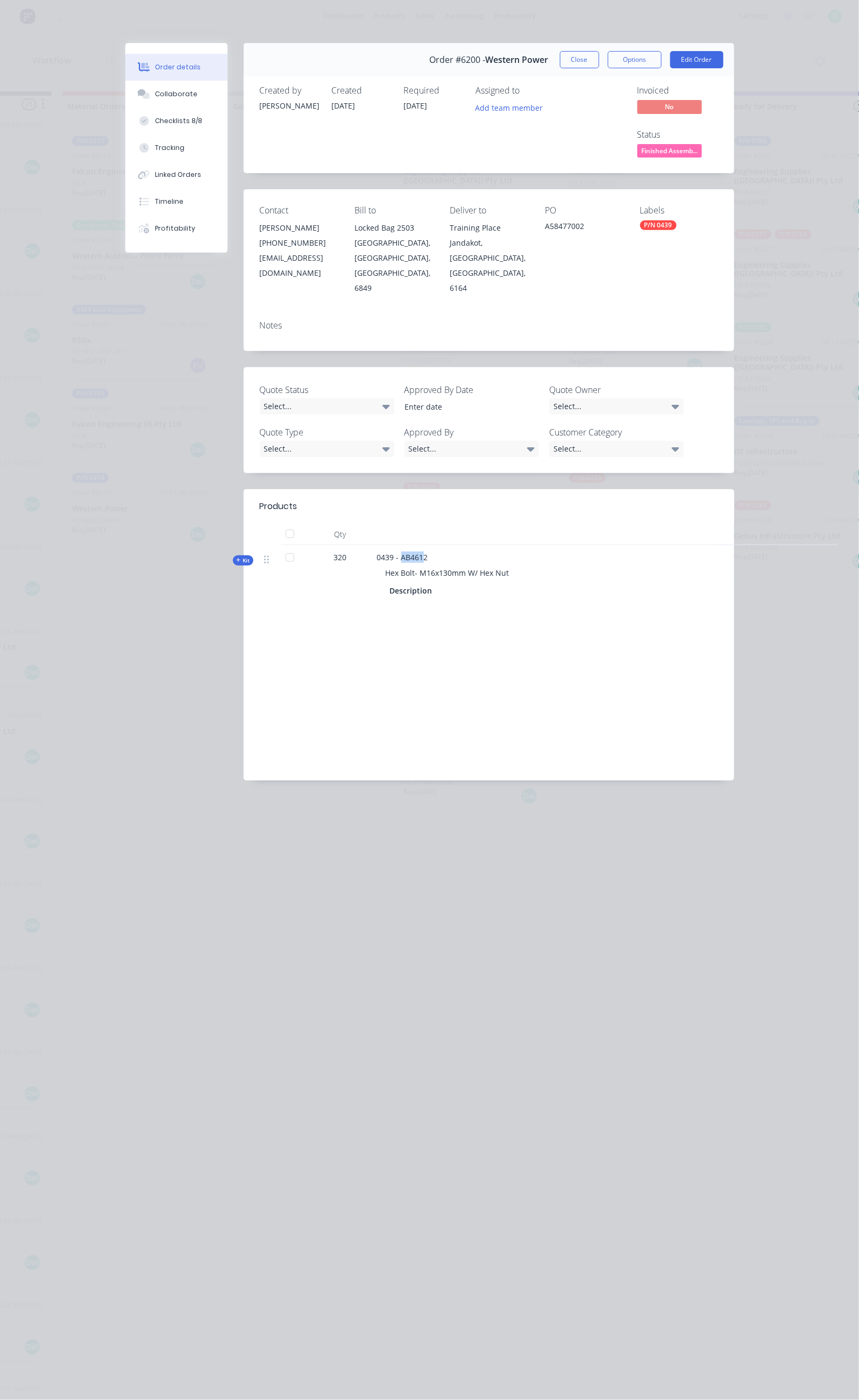
drag, startPoint x: 320, startPoint y: 487, endPoint x: 296, endPoint y: 488, distance: 24.0
click at [377, 552] on span "0439 - AB4612" at bounding box center [403, 557] width 51 height 11
click at [373, 545] on div "0439 - AB4612 Hex Bolt- M16x130mm W/ Hex Nut Description" at bounding box center [587, 575] width 430 height 60
drag, startPoint x: 327, startPoint y: 484, endPoint x: 302, endPoint y: 488, distance: 25.3
click at [373, 545] on div "0439 - AB4612 Hex Bolt- M16x130mm W/ Hex Nut Description" at bounding box center [587, 575] width 430 height 60
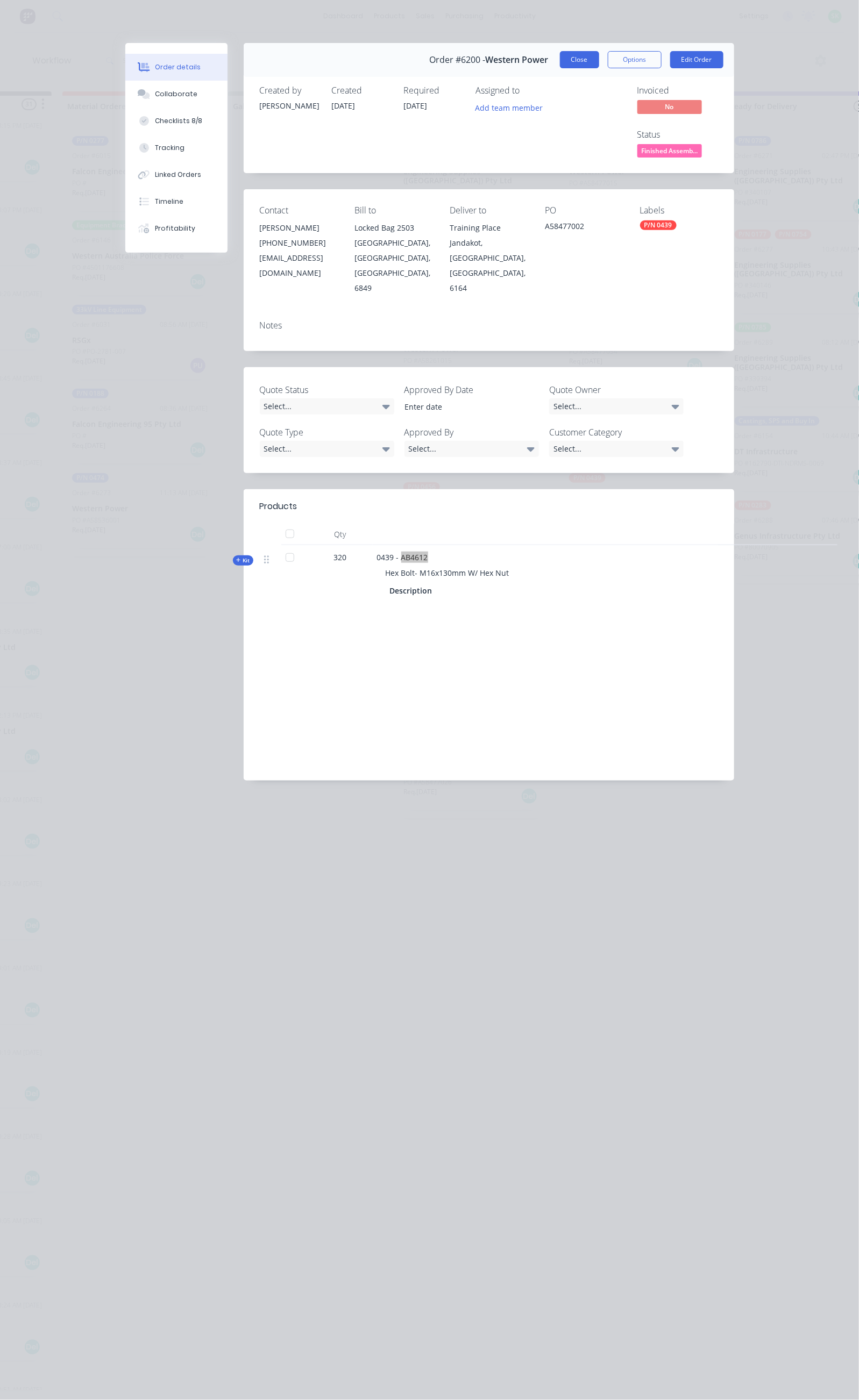
click at [599, 61] on button "Close" at bounding box center [579, 59] width 39 height 17
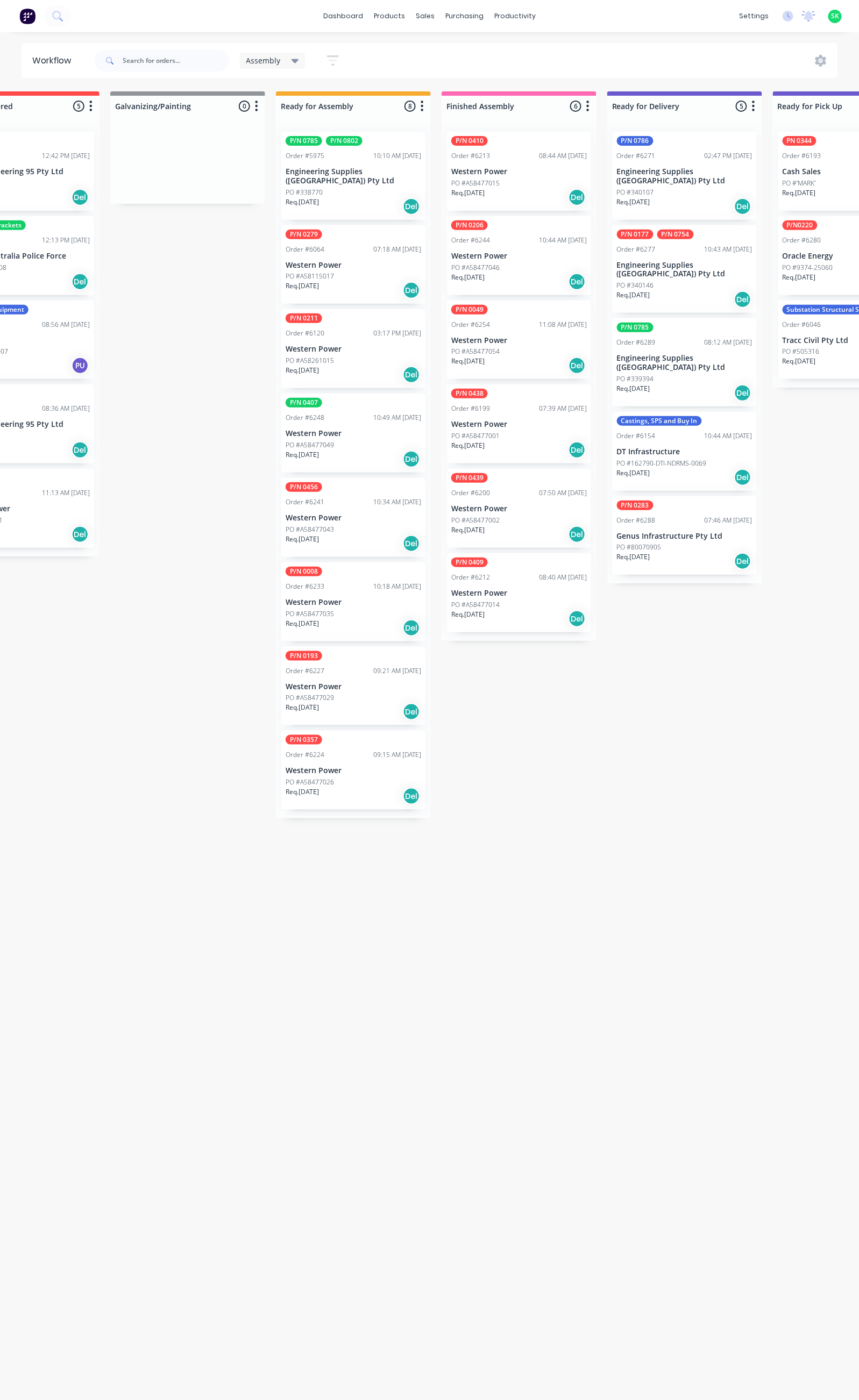
scroll to position [0, 256]
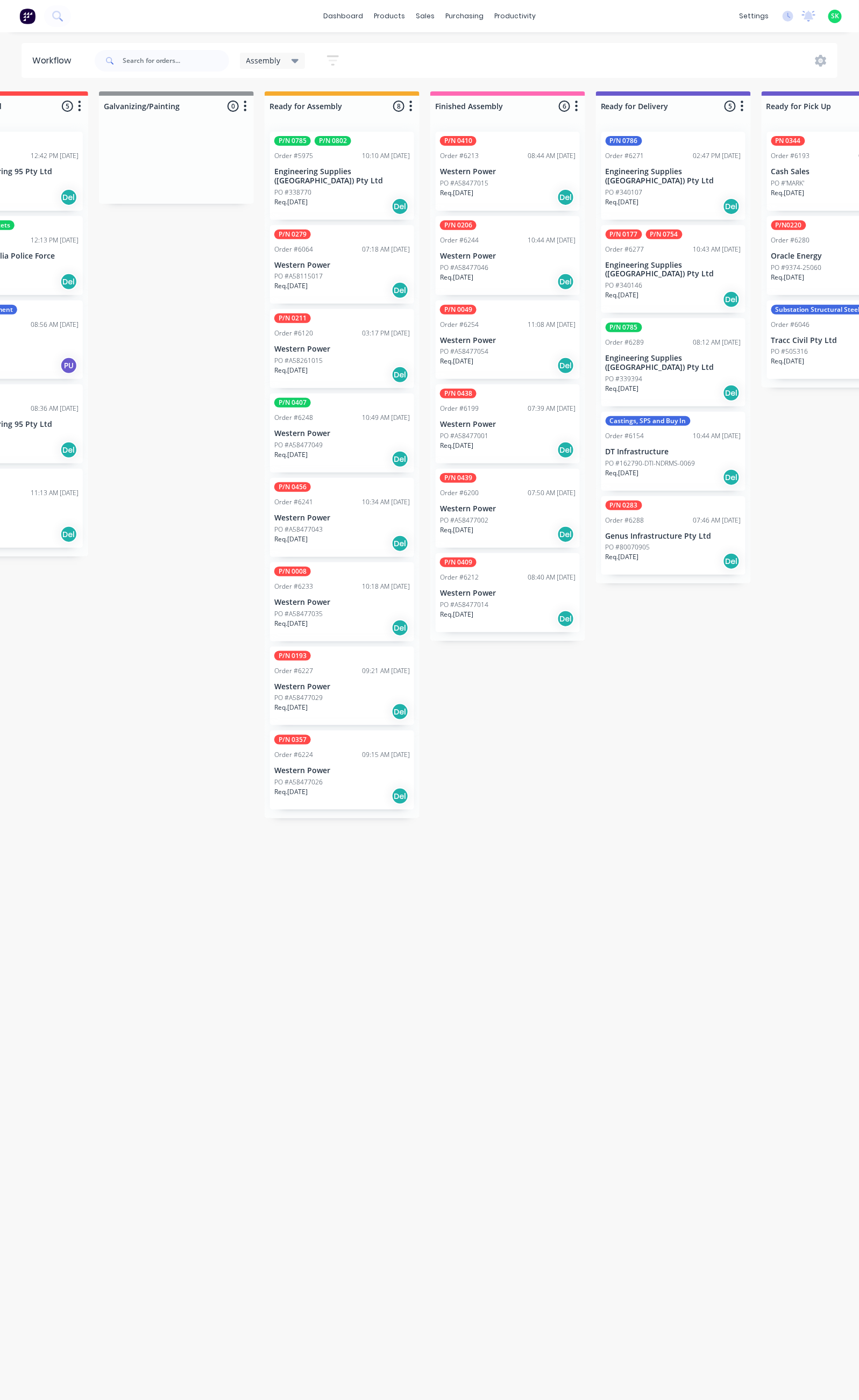
click at [356, 440] on div "PO #A58477049" at bounding box center [342, 444] width 136 height 10
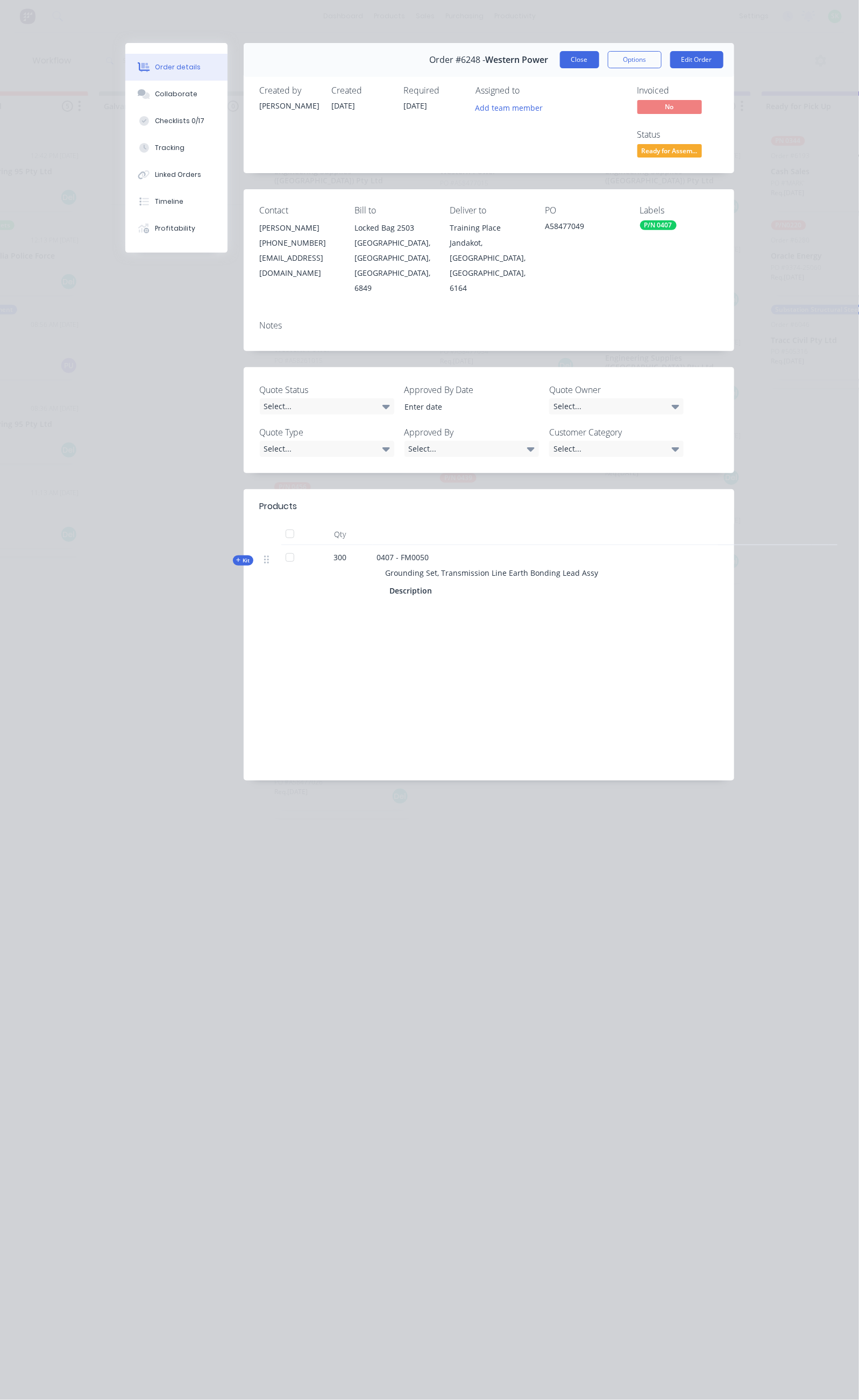
click at [599, 59] on button "Close" at bounding box center [579, 59] width 39 height 17
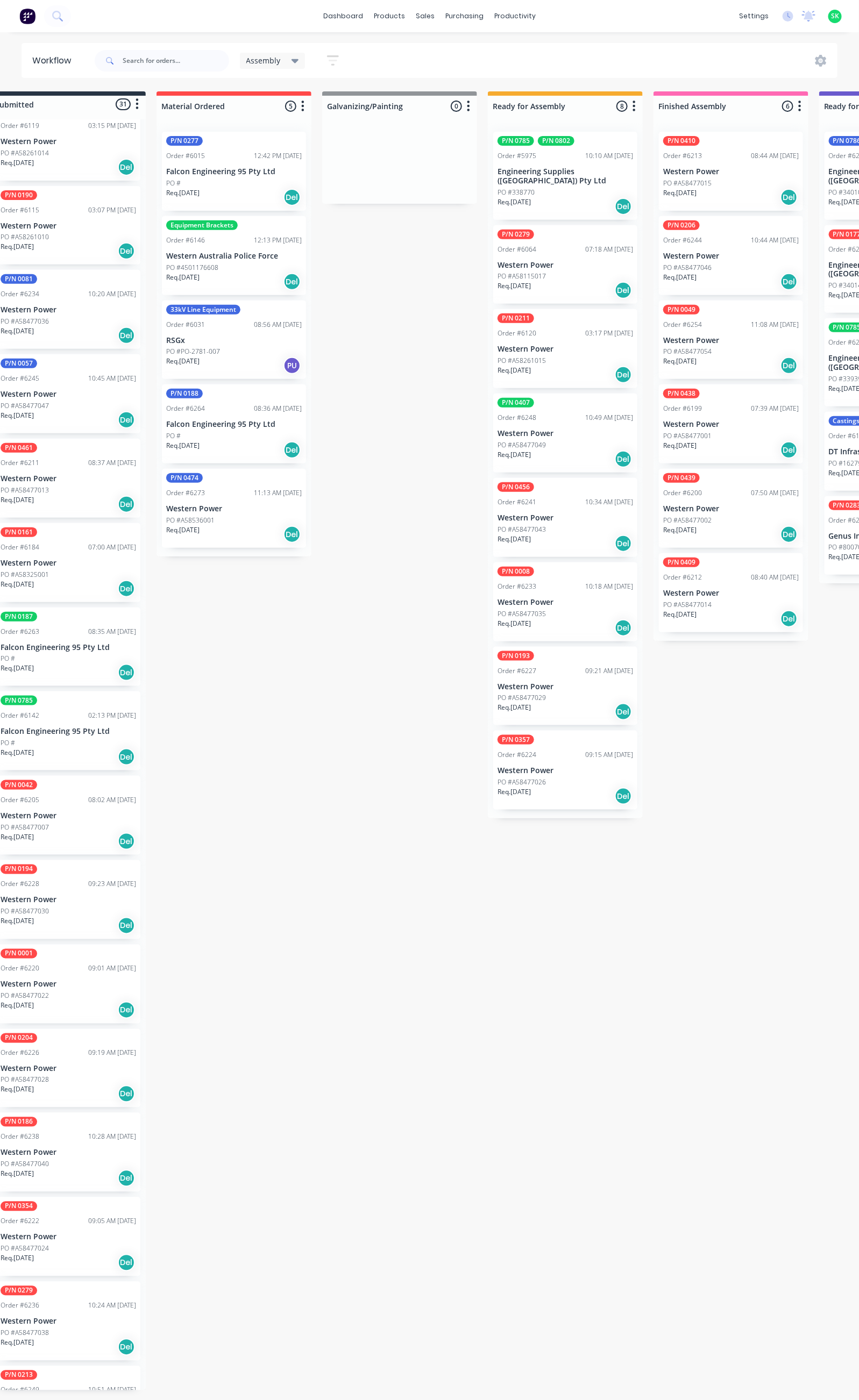
scroll to position [0, 0]
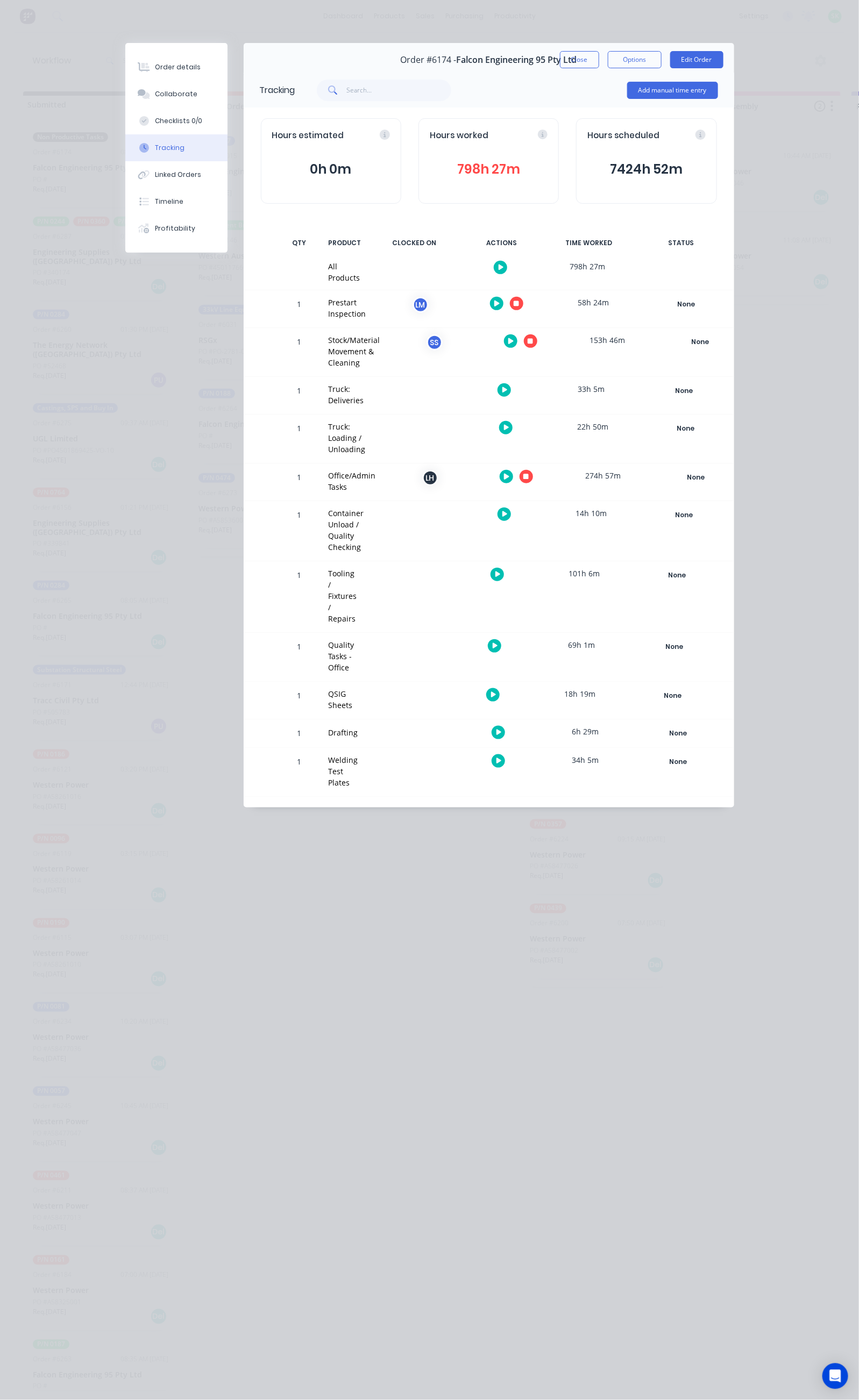
click at [509, 473] on icon "button" at bounding box center [507, 476] width 5 height 7
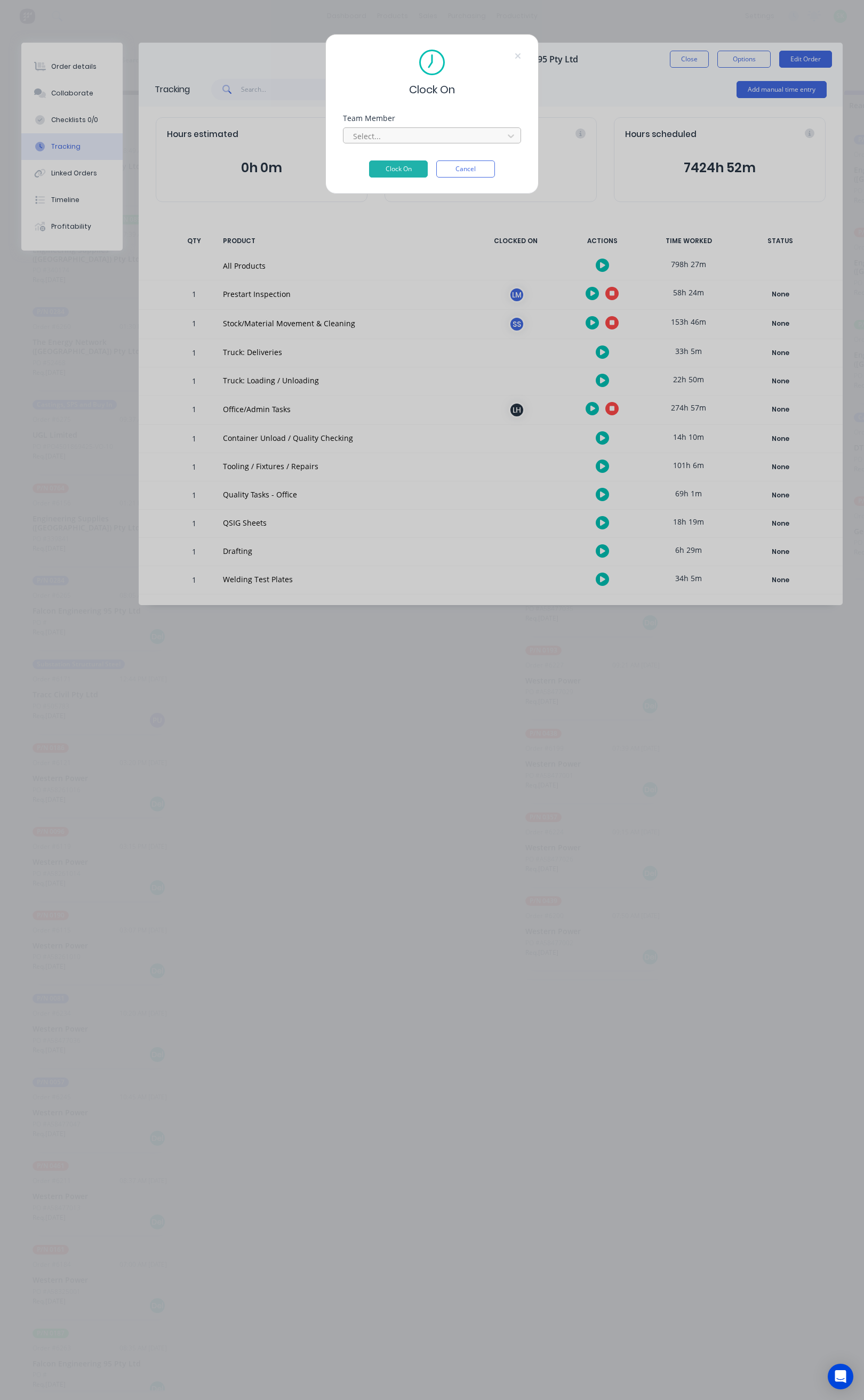
click at [453, 133] on div at bounding box center [425, 136] width 146 height 13
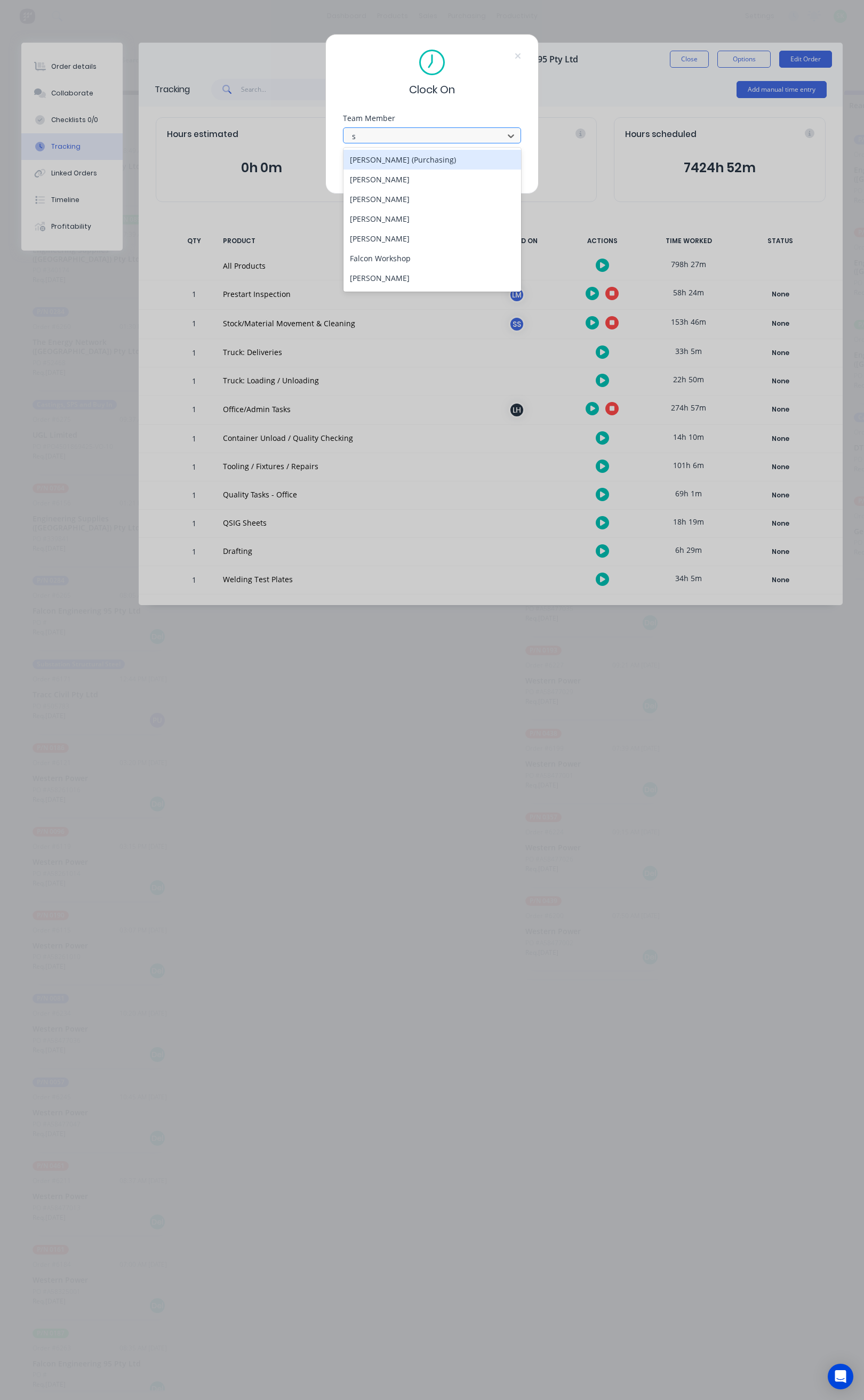
type input "st"
click at [434, 162] on div "[PERSON_NAME]" at bounding box center [432, 159] width 178 height 19
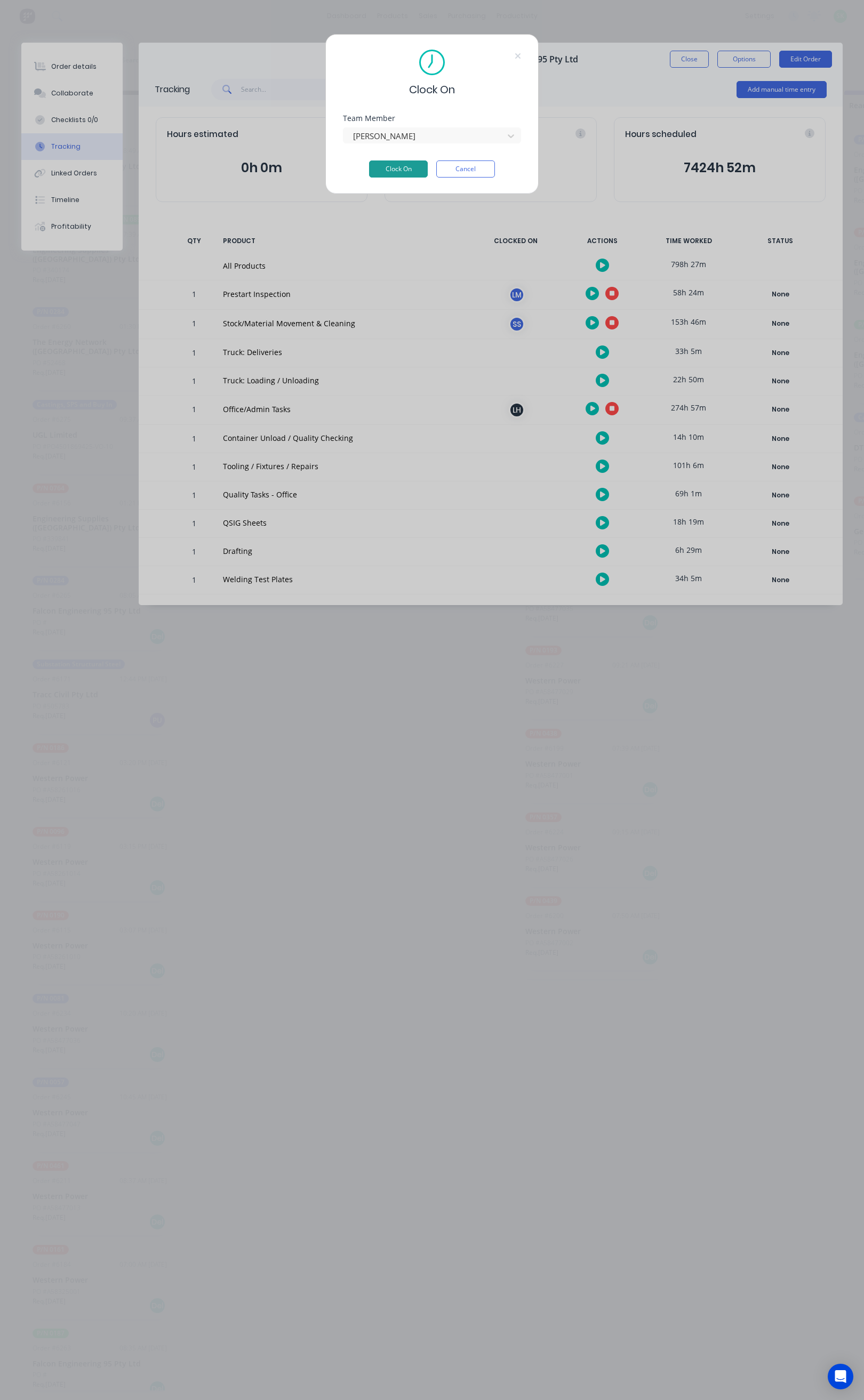
click at [403, 164] on button "Clock On" at bounding box center [398, 168] width 59 height 17
